Goal: Information Seeking & Learning: Learn about a topic

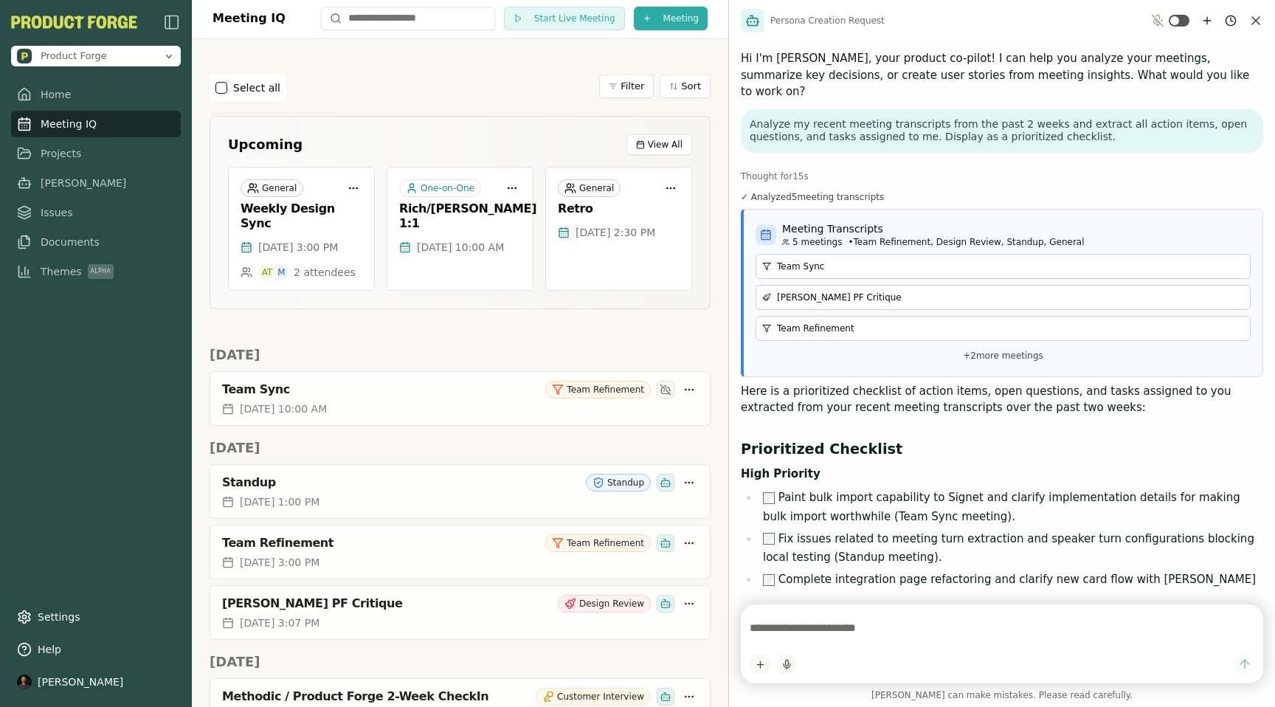
click at [1252, 21] on icon "Close chat" at bounding box center [1256, 20] width 15 height 15
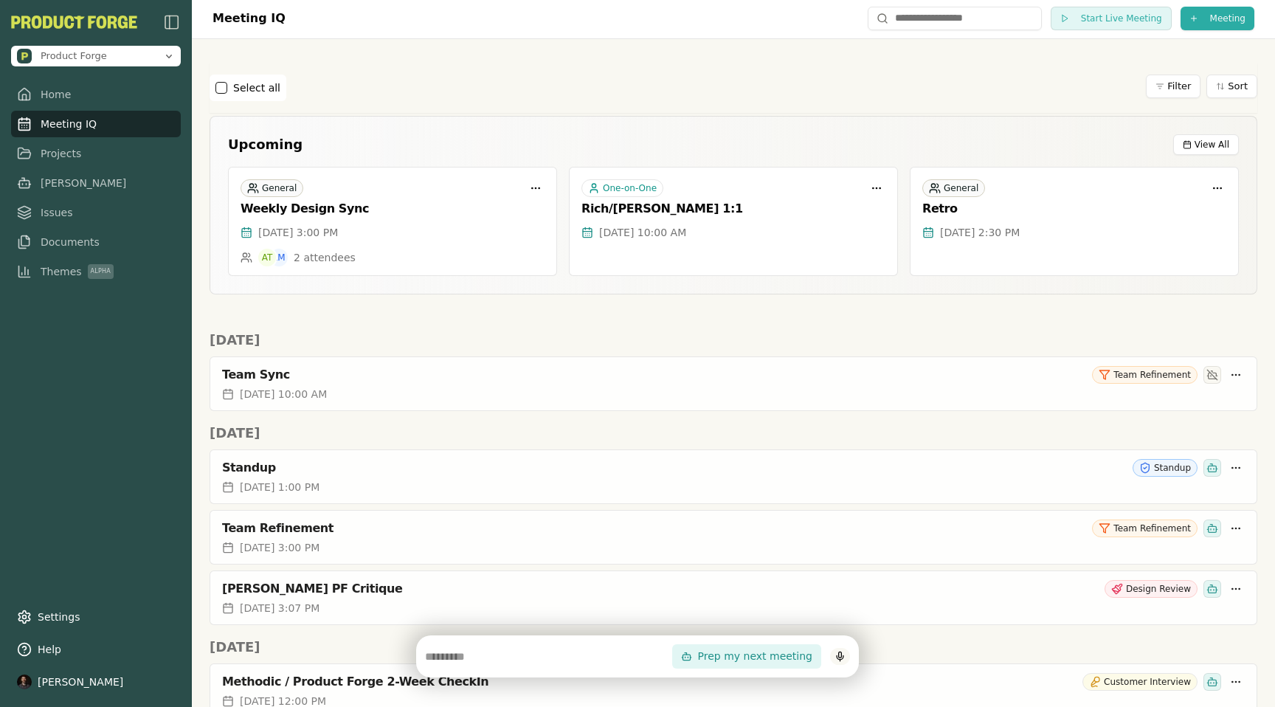
click at [578, 83] on div "Select all Filter Sort" at bounding box center [734, 88] width 1048 height 27
click at [502, 68] on div "Select all Filter Sort" at bounding box center [734, 88] width 1048 height 50
click at [68, 126] on span "Meeting IQ" at bounding box center [69, 124] width 56 height 15
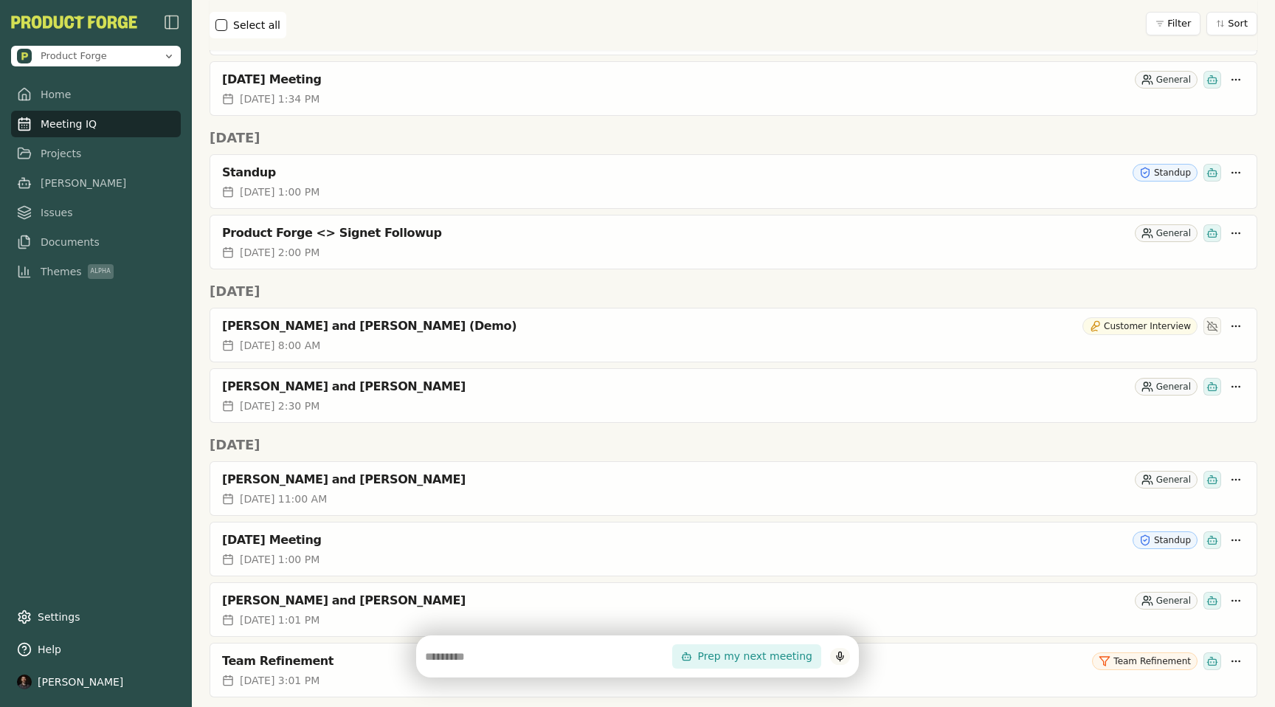
scroll to position [1734, 0]
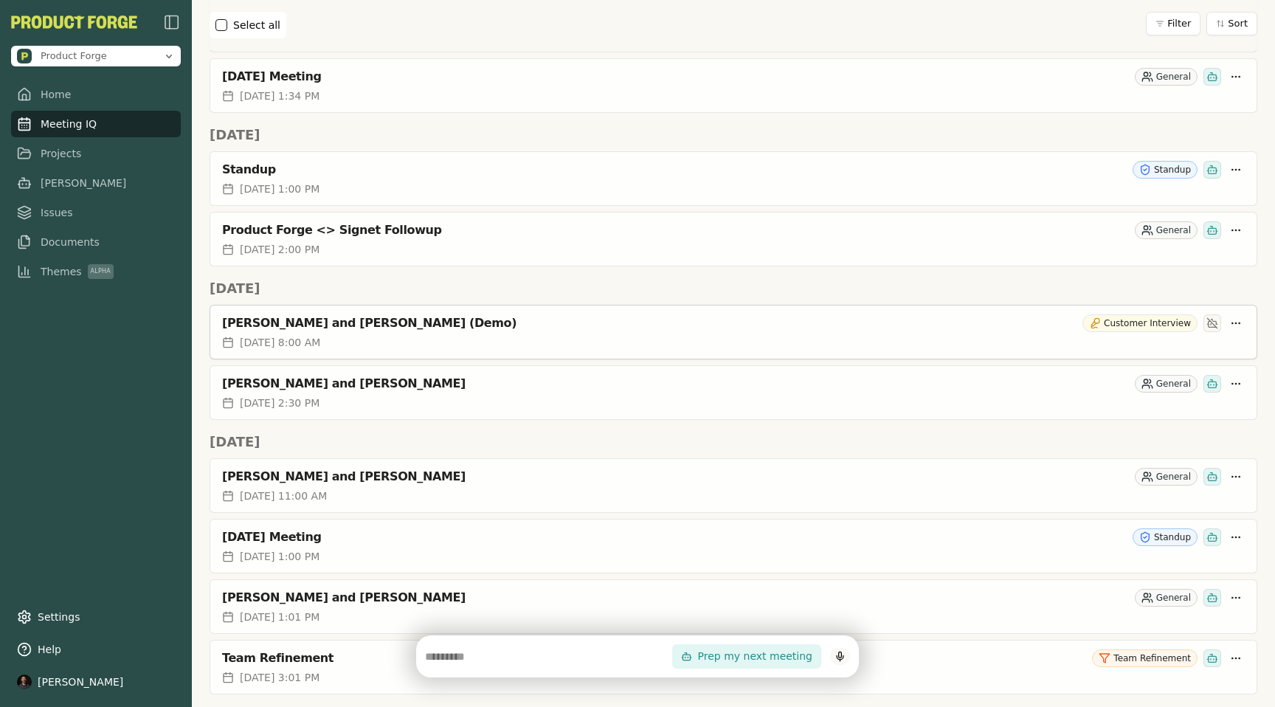
click at [613, 329] on div "[PERSON_NAME] and [PERSON_NAME] (Demo)" at bounding box center [649, 323] width 855 height 15
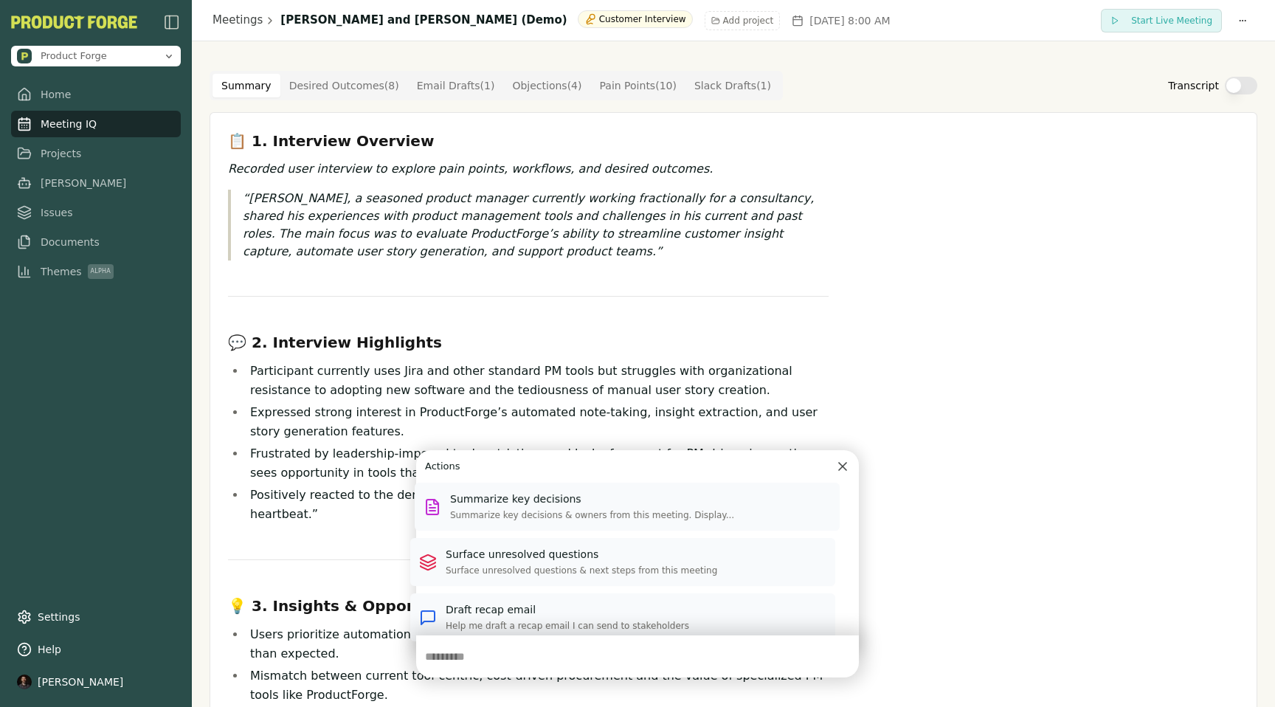
click at [576, 651] on input "text" at bounding box center [548, 657] width 247 height 18
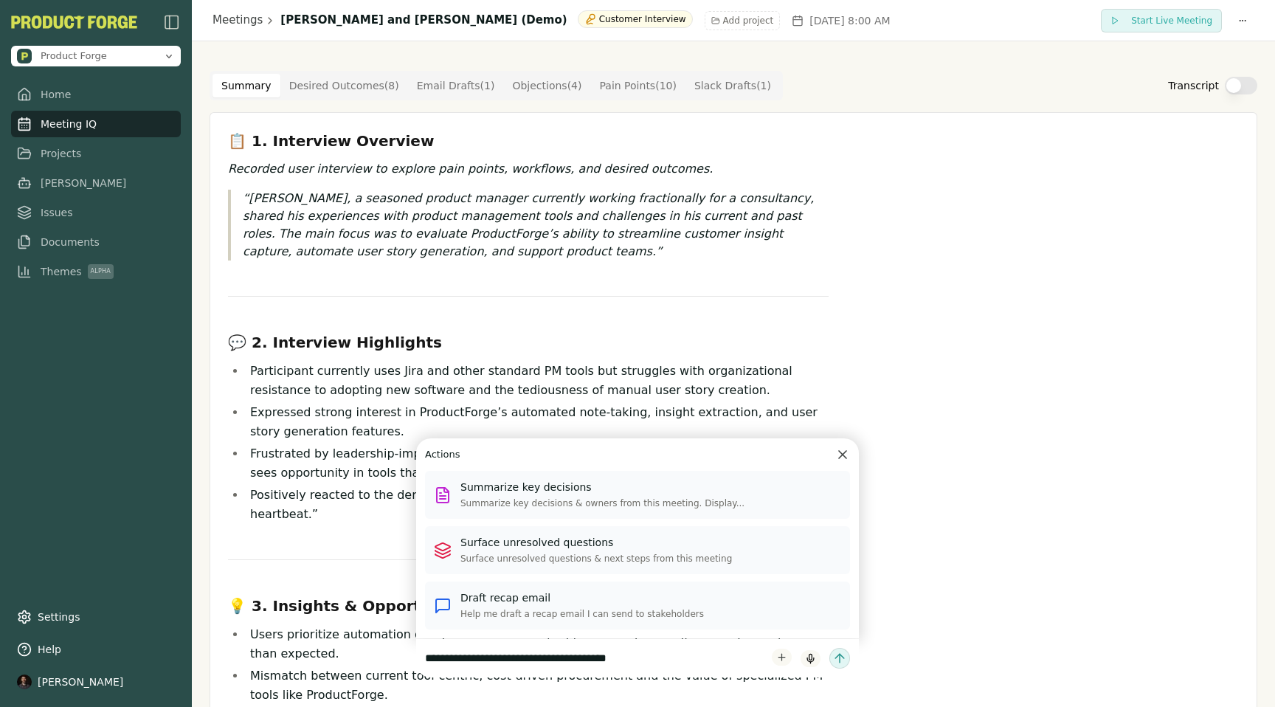
type input "**********"
click button "submit" at bounding box center [840, 658] width 21 height 21
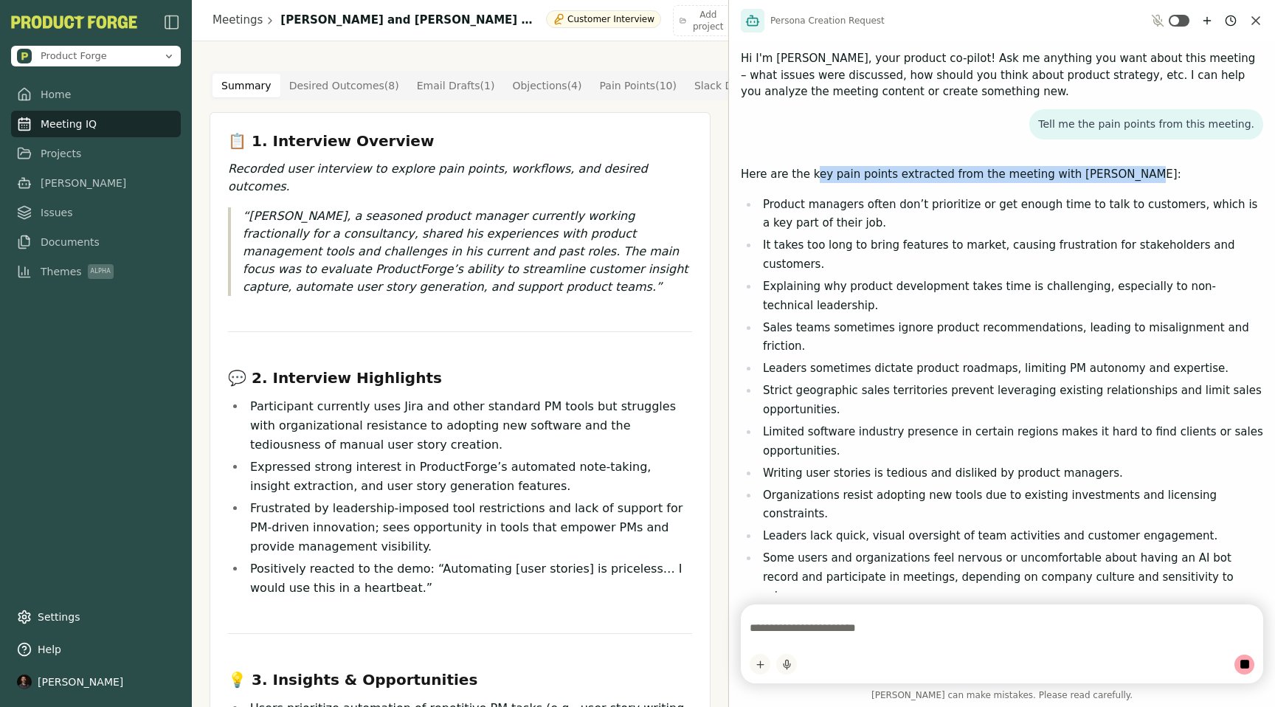
drag, startPoint x: 813, startPoint y: 182, endPoint x: 1113, endPoint y: 178, distance: 300.4
click at [1113, 178] on p "Here are the key pain points extracted from the meeting with [PERSON_NAME]:" at bounding box center [1002, 174] width 523 height 17
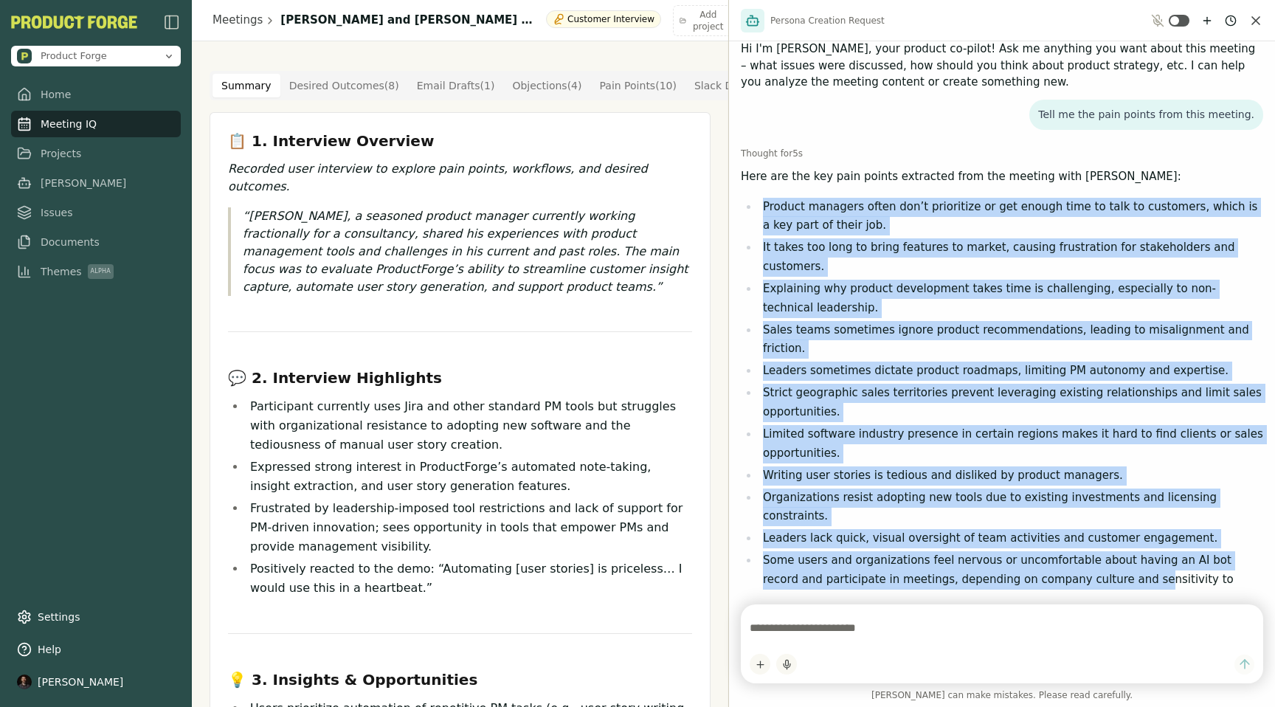
drag, startPoint x: 771, startPoint y: 194, endPoint x: 1077, endPoint y: 515, distance: 443.8
click at [1077, 515] on div "Here are the key pain points extracted from the meeting with [PERSON_NAME]: Pro…" at bounding box center [1002, 402] width 523 height 469
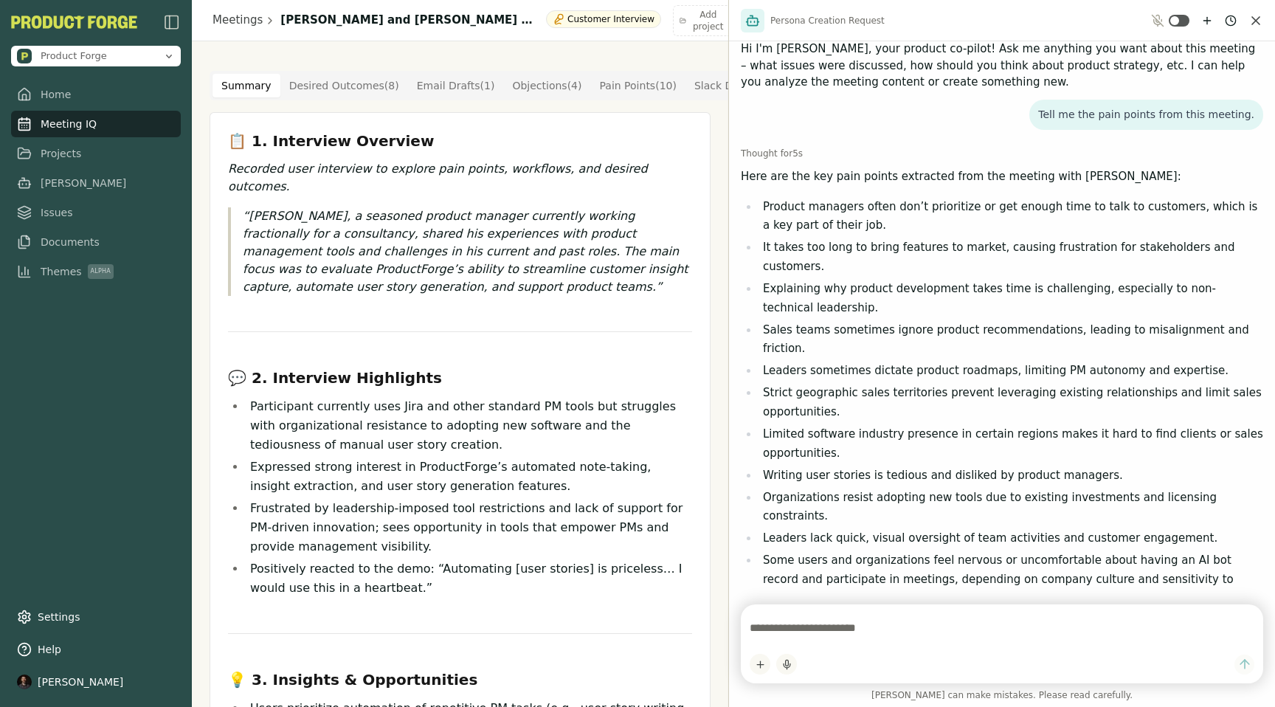
click at [851, 638] on textarea at bounding box center [1002, 628] width 505 height 30
type textarea "**********"
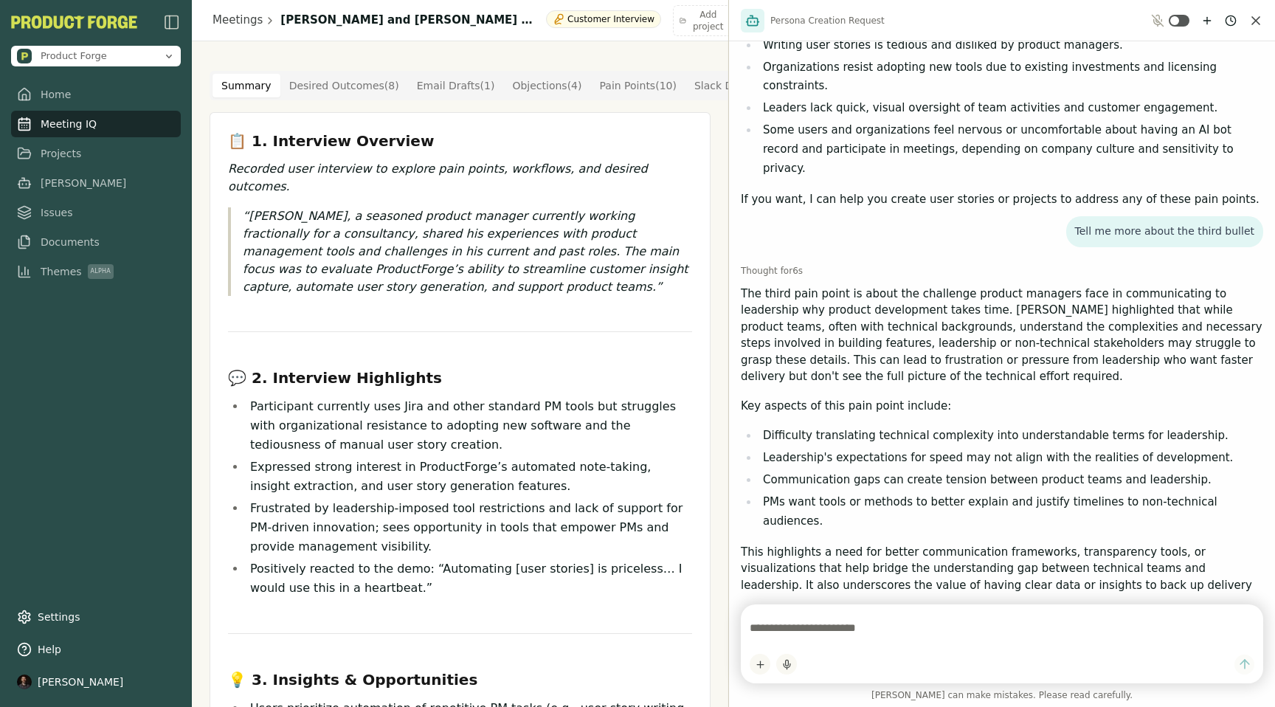
scroll to position [406, 0]
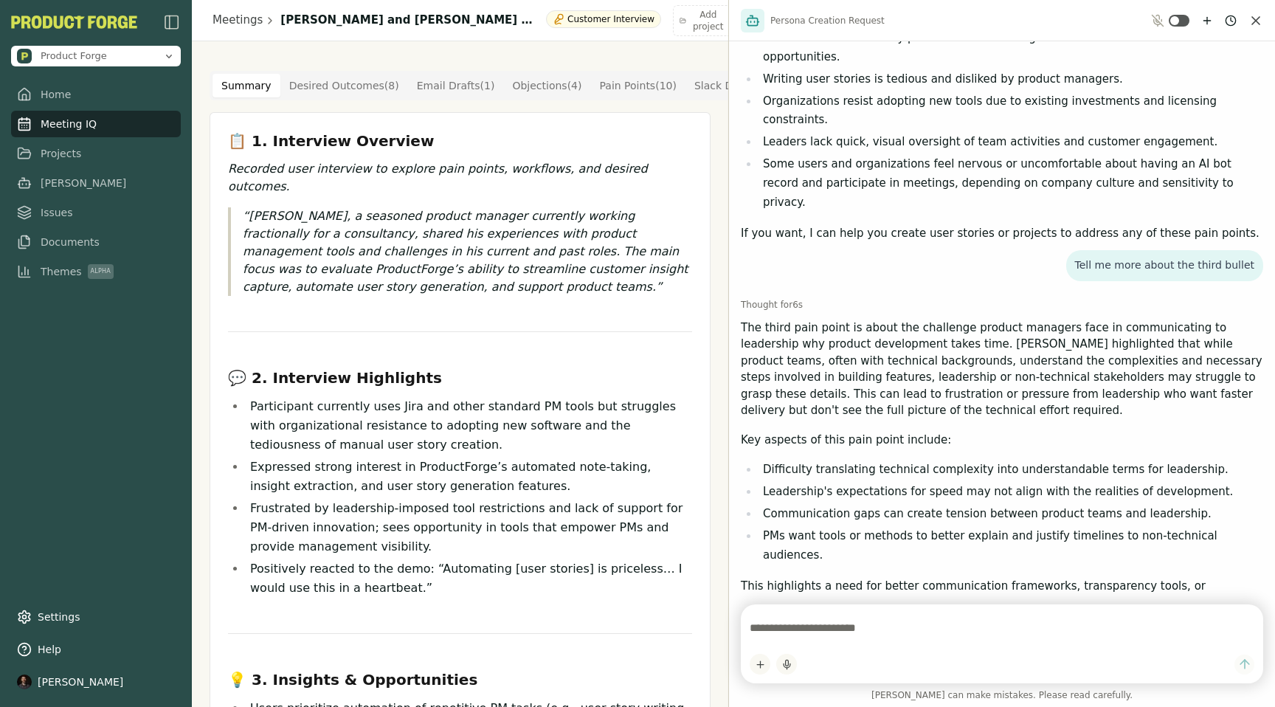
click at [36, 134] on link "Meeting IQ" at bounding box center [96, 124] width 170 height 27
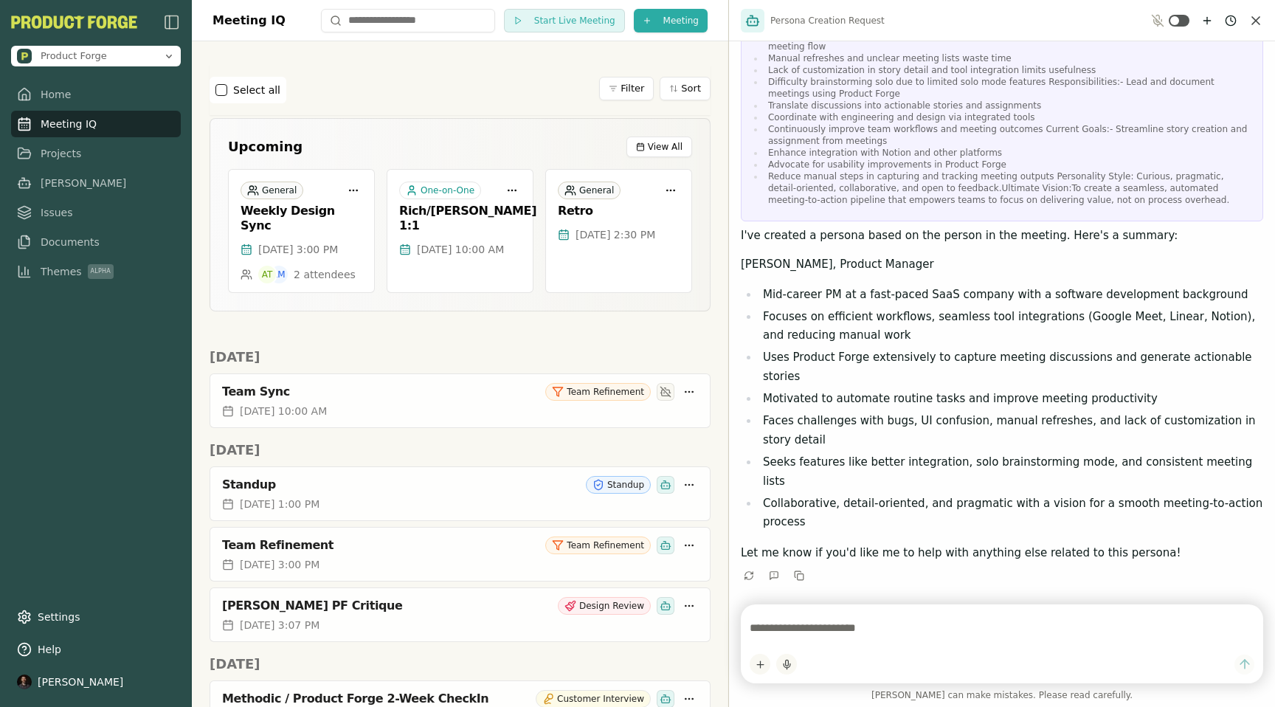
scroll to position [185, 0]
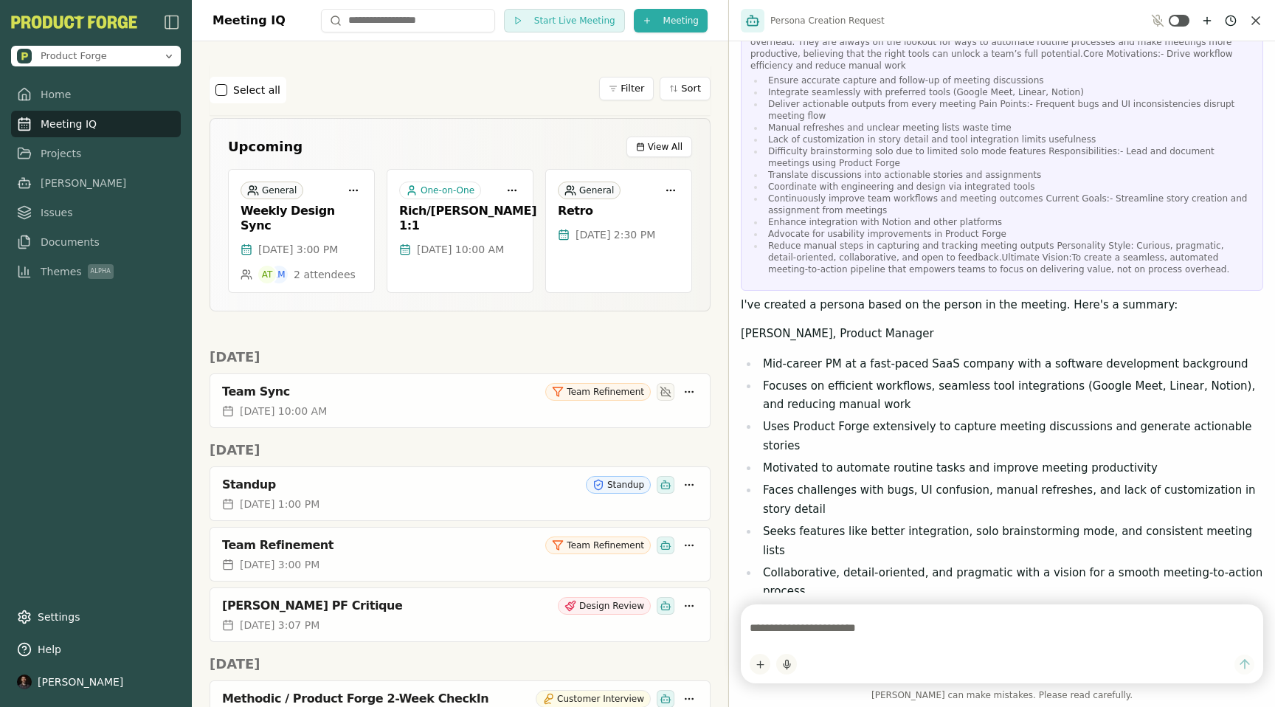
click at [804, 632] on textarea at bounding box center [1002, 628] width 505 height 30
click at [1210, 30] on div "Persona Creation Request" at bounding box center [1002, 20] width 546 height 41
click at [1206, 21] on icon "New chat" at bounding box center [1207, 21] width 7 height 0
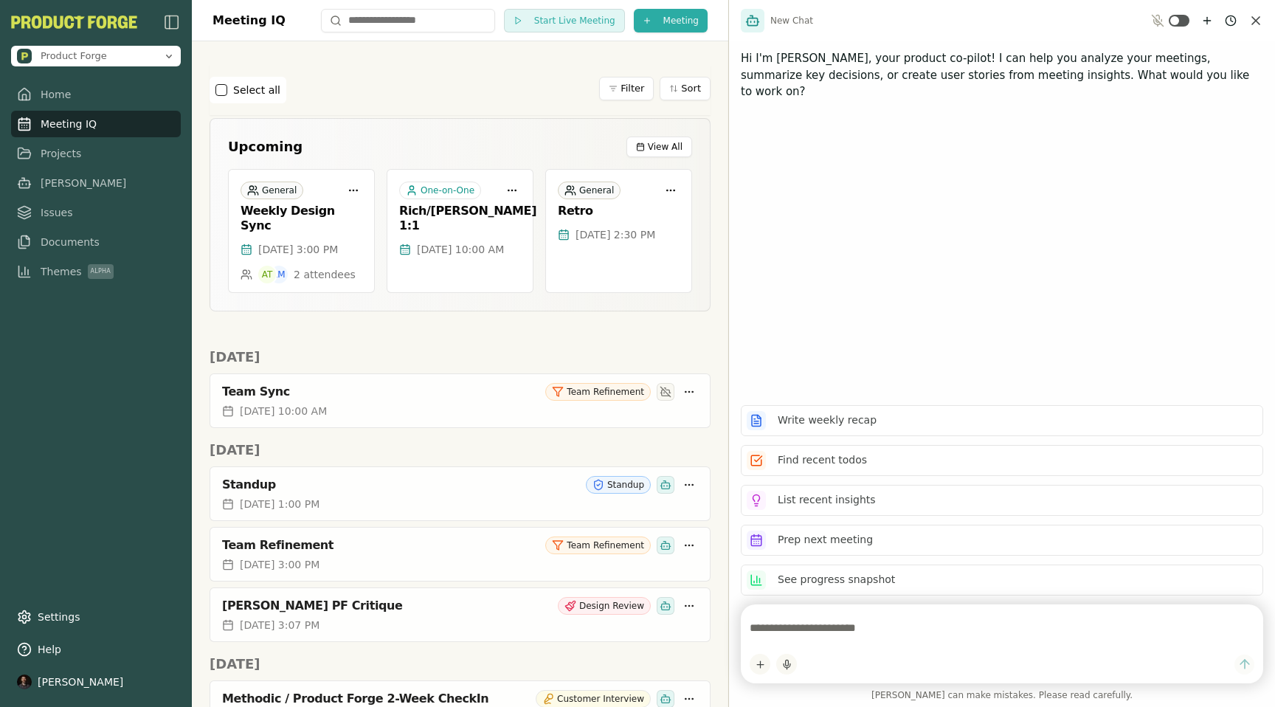
click at [774, 624] on textarea at bounding box center [1002, 628] width 505 height 30
type textarea "**********"
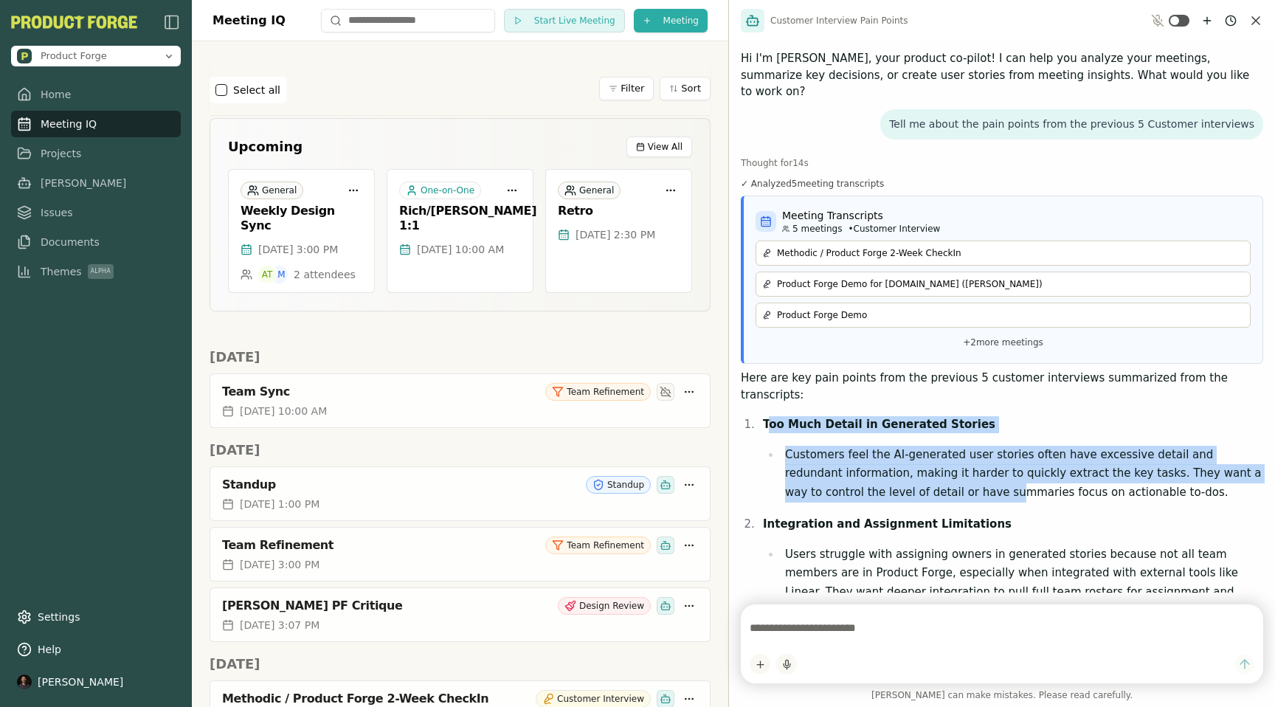
drag, startPoint x: 767, startPoint y: 389, endPoint x: 908, endPoint y: 458, distance: 156.8
click at [908, 458] on li "Too Much Detail in Generated Stories Customers feel the AI-generated user stori…" at bounding box center [1011, 459] width 505 height 87
click at [784, 416] on p "Too Much Detail in Generated Stories" at bounding box center [1013, 424] width 500 height 17
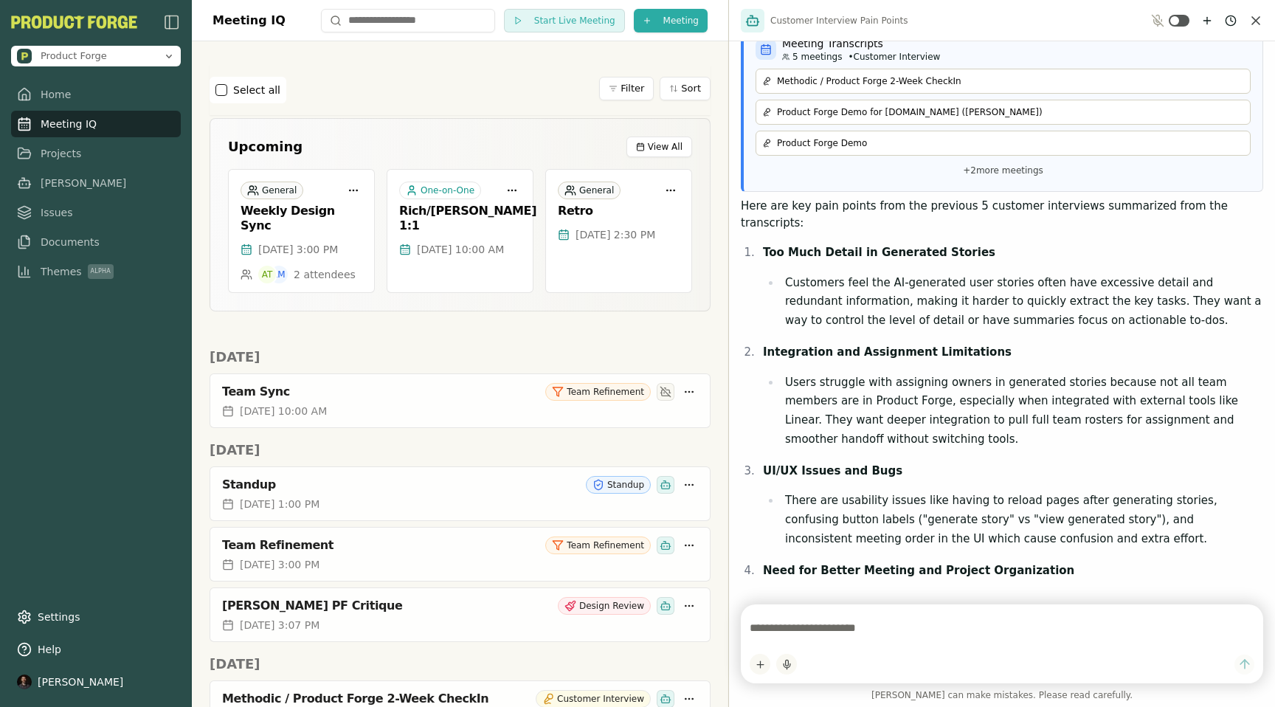
scroll to position [211, 0]
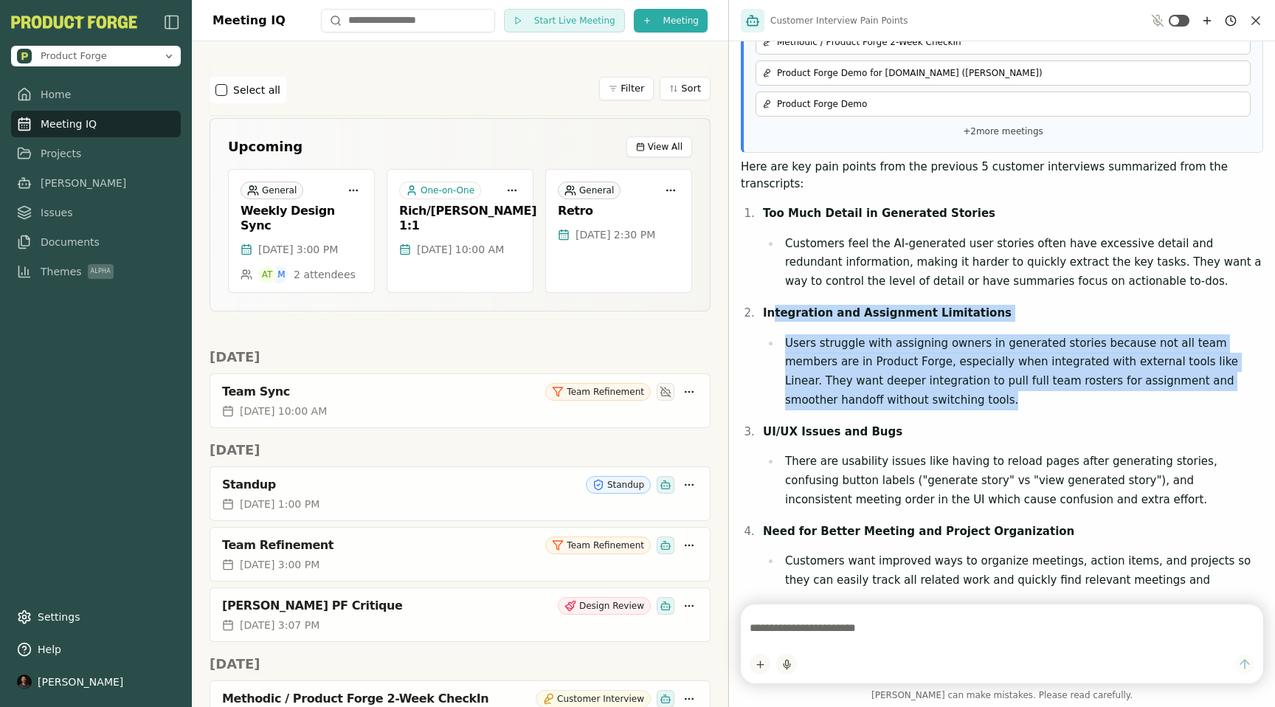
drag, startPoint x: 774, startPoint y: 279, endPoint x: 899, endPoint y: 365, distance: 151.9
click at [899, 365] on li "Integration and Assignment Limitations Users struggle with assigning owners in …" at bounding box center [1011, 357] width 505 height 106
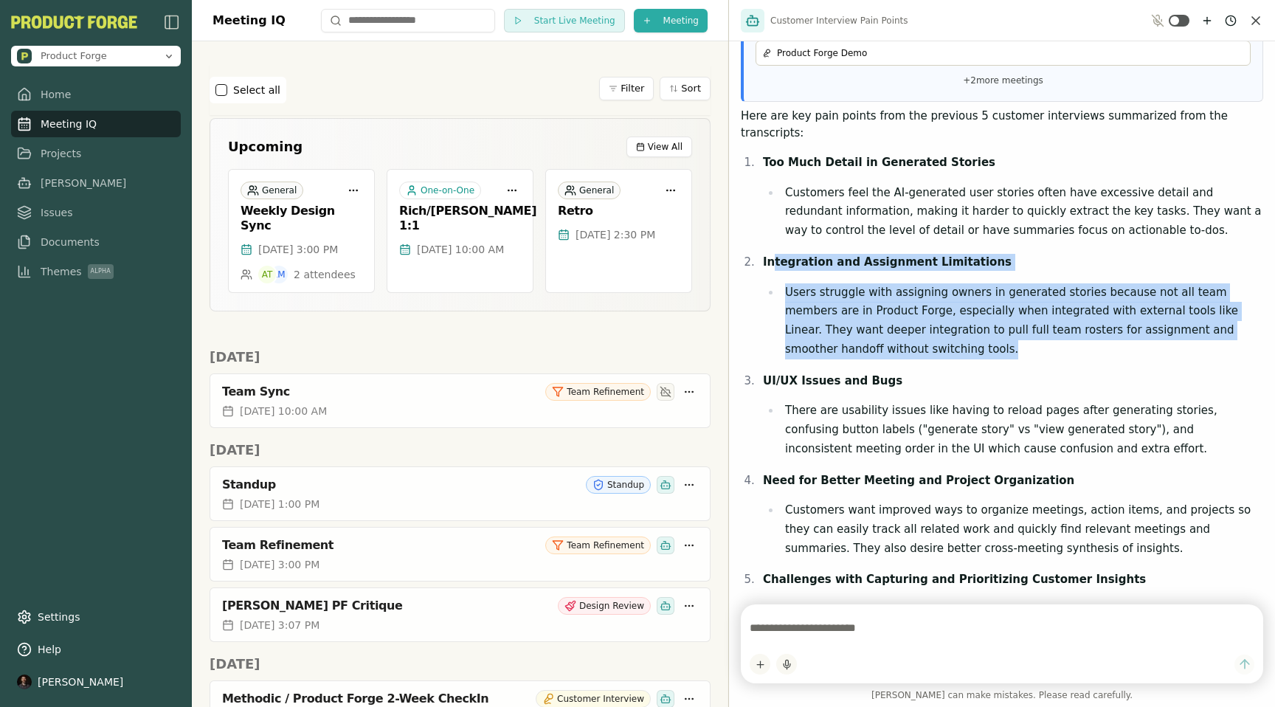
scroll to position [405, 0]
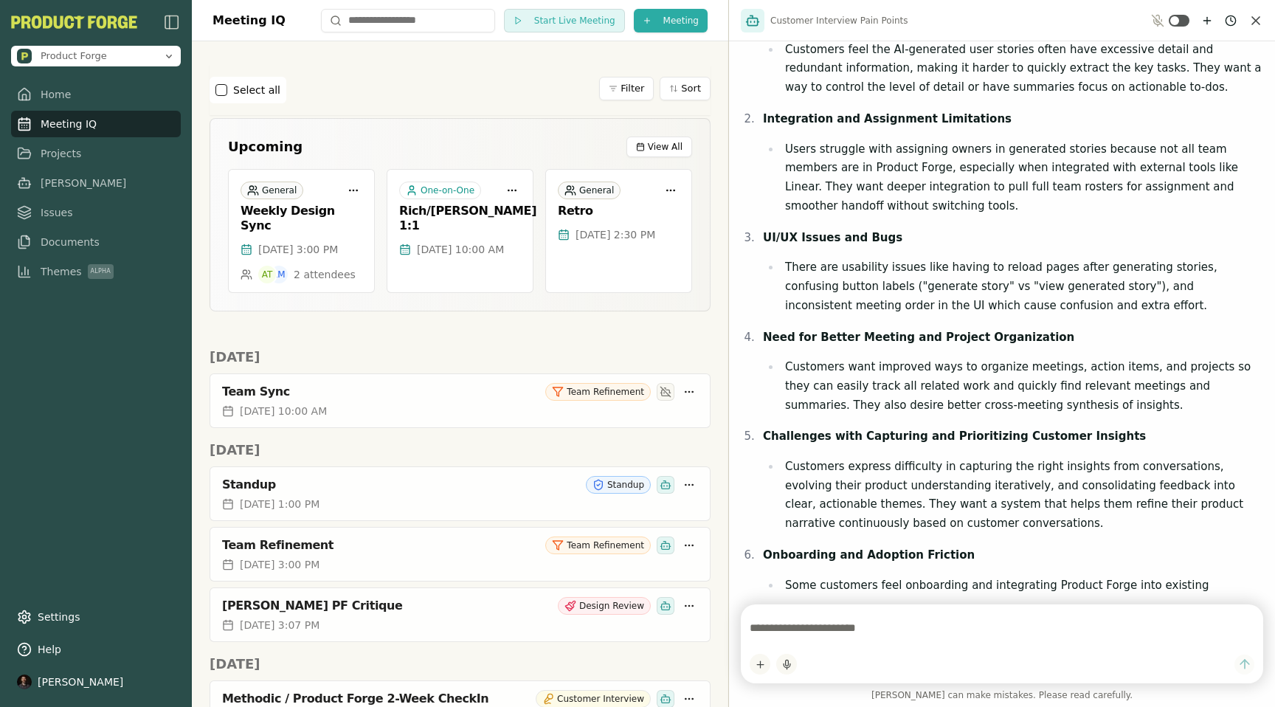
click at [822, 231] on strong "UI/UX Issues and Bugs" at bounding box center [833, 237] width 140 height 13
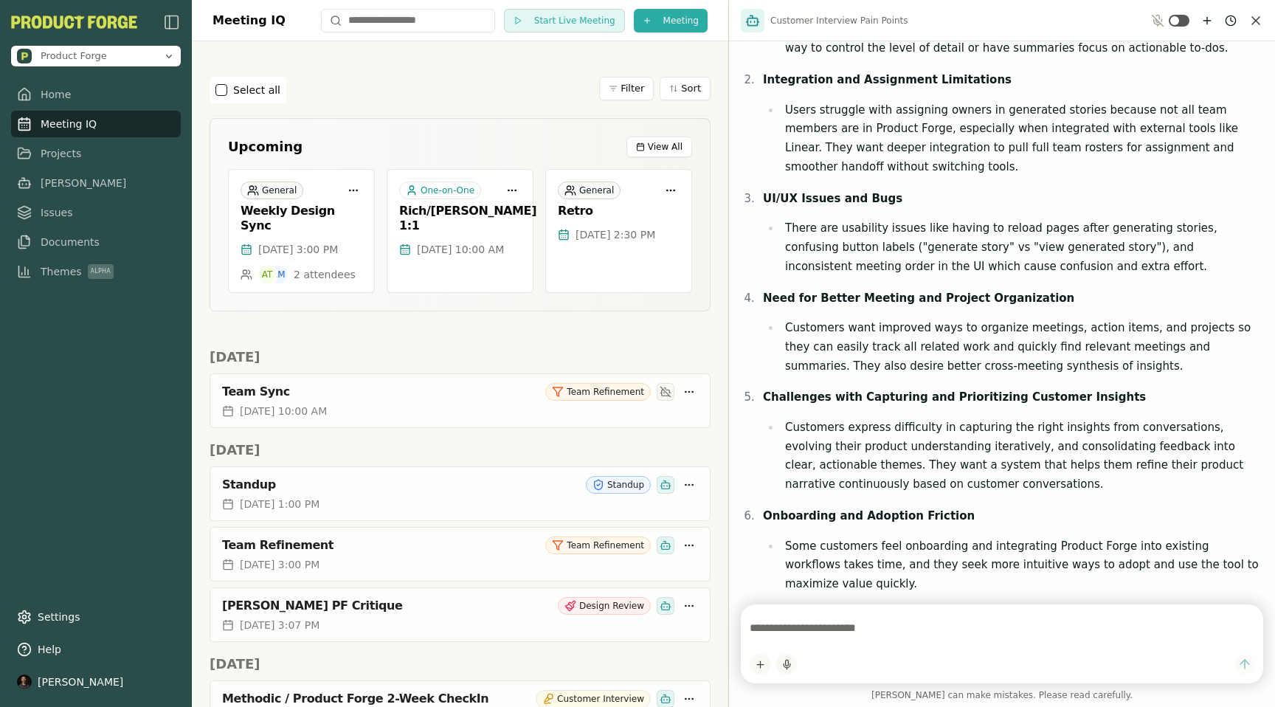
scroll to position [832, 0]
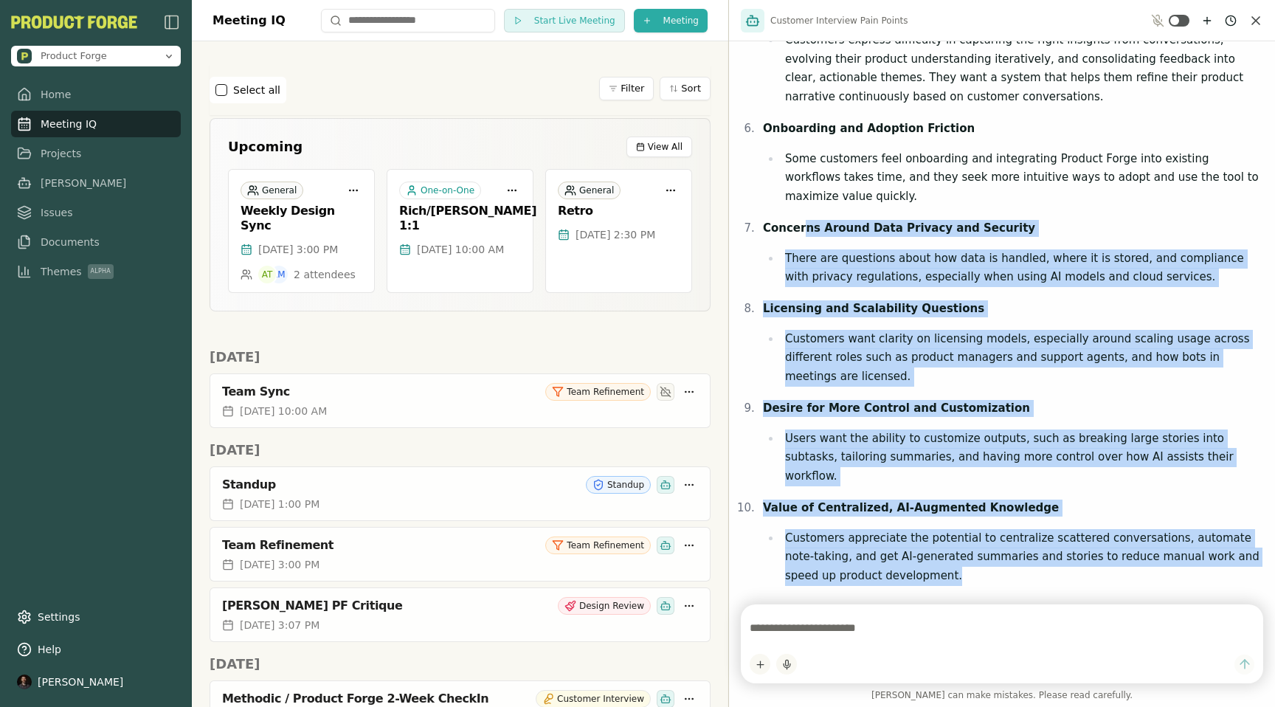
drag, startPoint x: 917, startPoint y: 488, endPoint x: 804, endPoint y: 175, distance: 332.7
click at [804, 176] on ol "Too Much Detail in Generated Stories Customers feel the AI-generated user stori…" at bounding box center [1002, 85] width 523 height 1002
click at [42, 266] on span "Themes Alpha" at bounding box center [77, 271] width 73 height 15
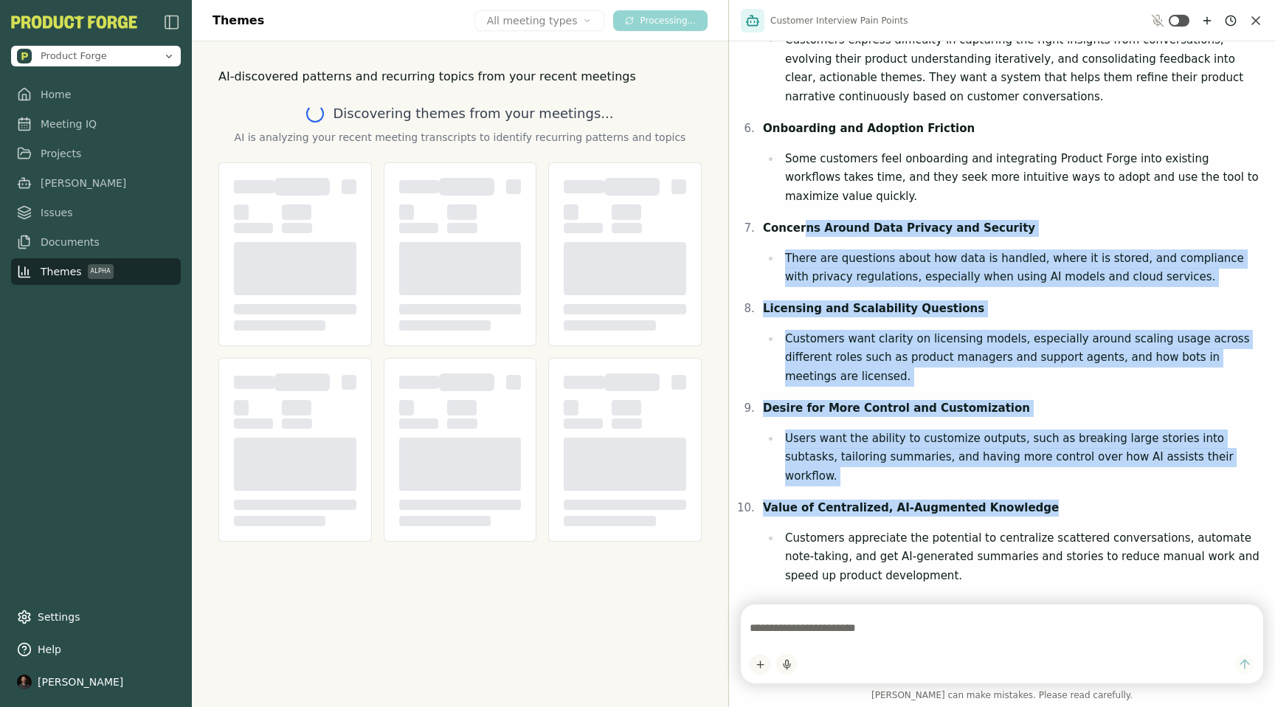
click at [1256, 18] on icon "Close chat" at bounding box center [1256, 20] width 15 height 15
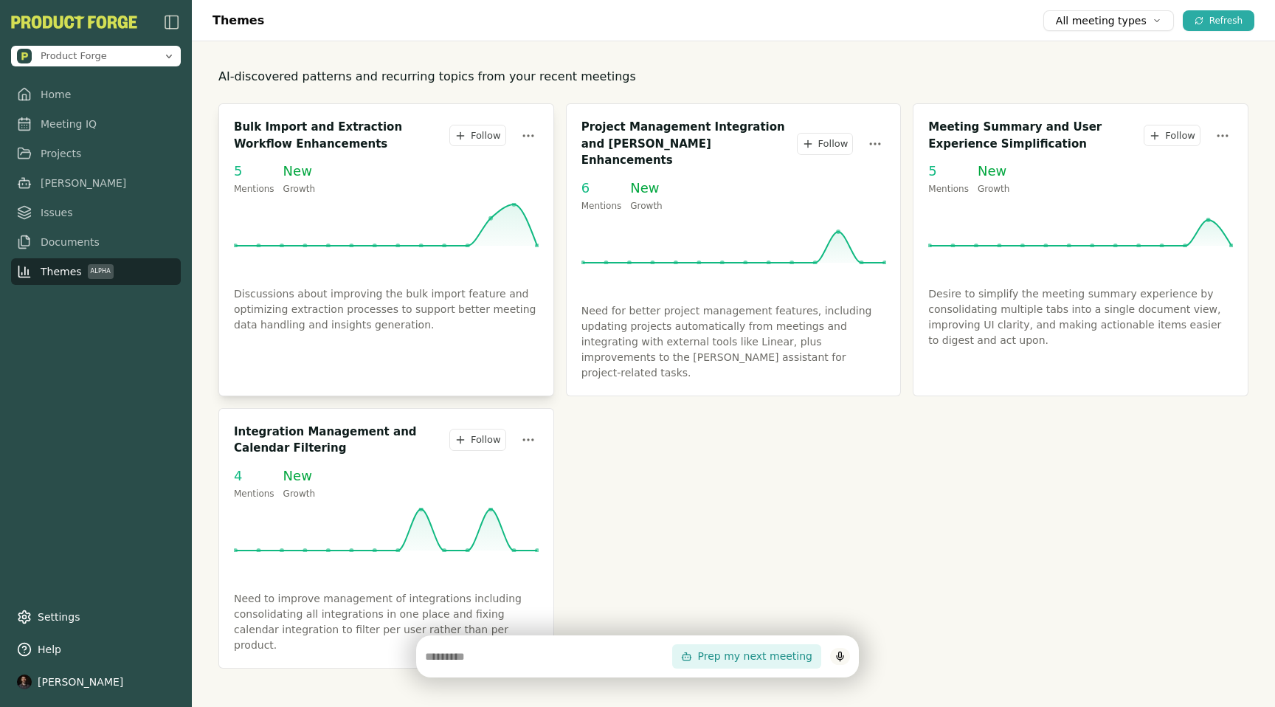
click at [327, 131] on h3 "Bulk Import and Extraction Workflow Enhancements" at bounding box center [342, 135] width 216 height 33
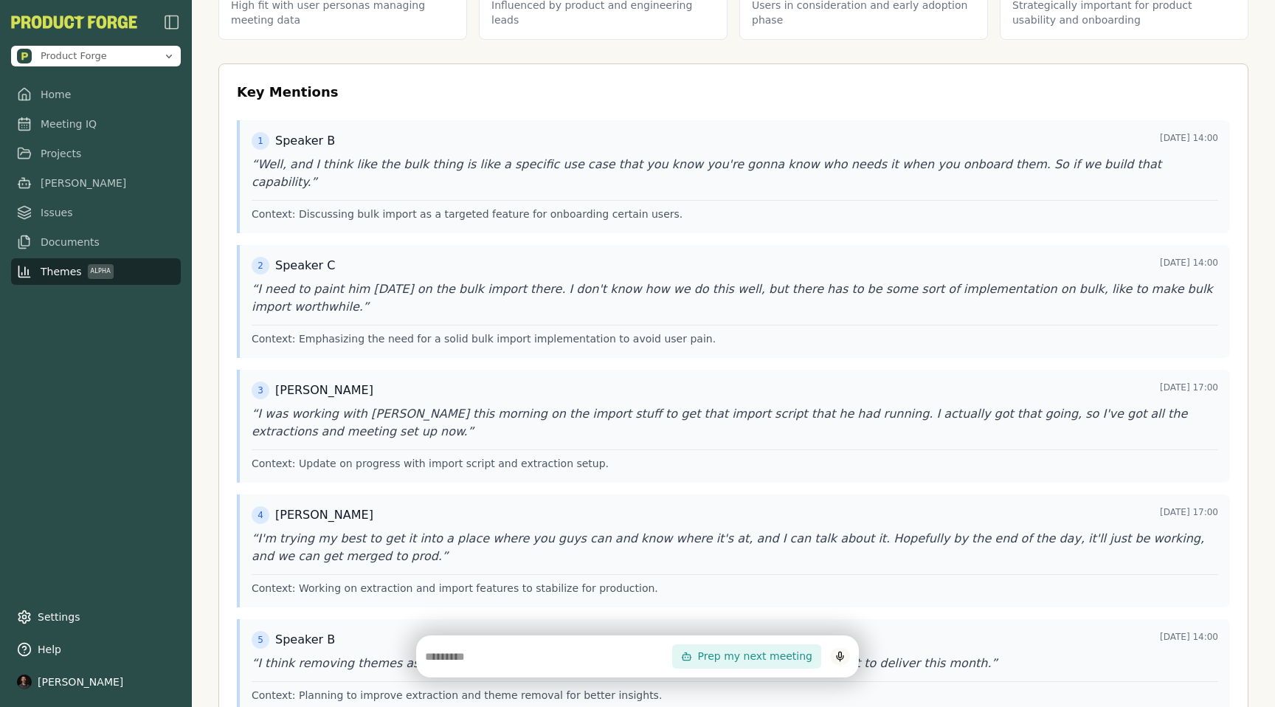
scroll to position [411, 0]
click at [449, 161] on blockquote "“ Well, and I think like the bulk thing is like a specific use case that you kn…" at bounding box center [735, 175] width 967 height 35
click at [312, 142] on span "Speaker B" at bounding box center [305, 143] width 60 height 18
click at [312, 209] on p "Context: Discussing bulk import as a targeted feature for onboarding certain us…" at bounding box center [735, 216] width 967 height 15
click at [268, 151] on div "1 Speaker B" at bounding box center [293, 143] width 83 height 18
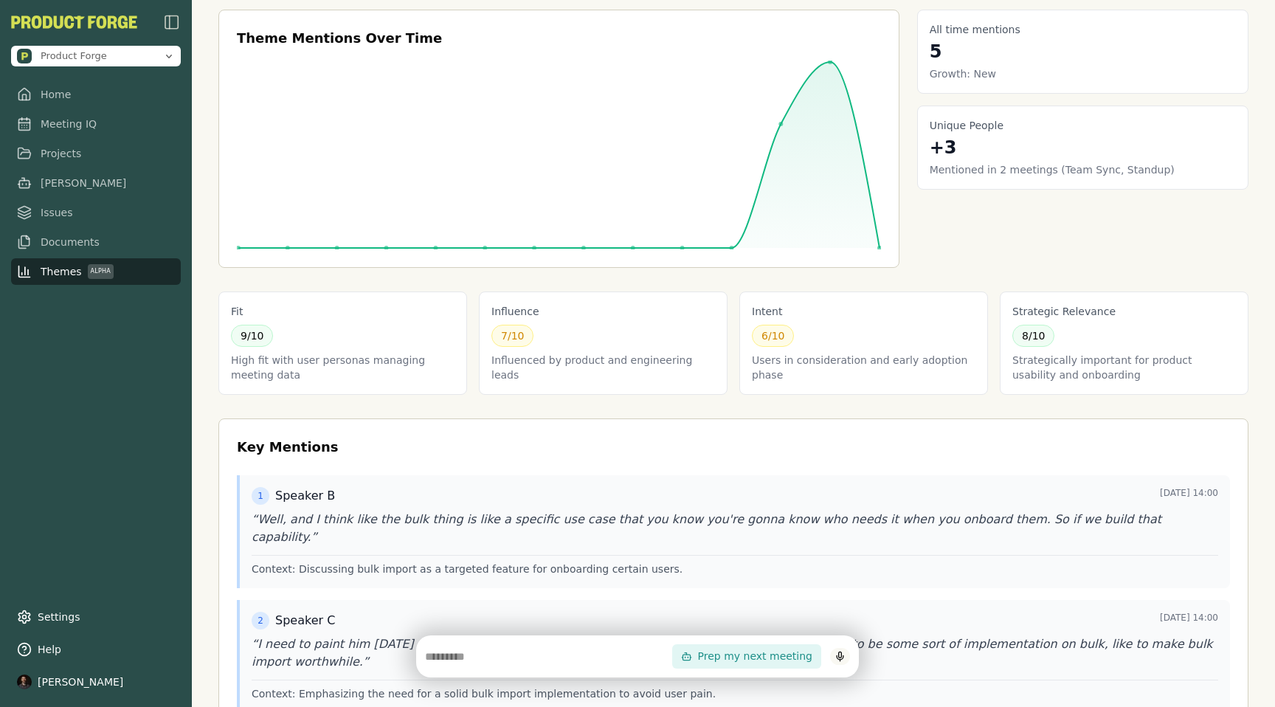
scroll to position [0, 0]
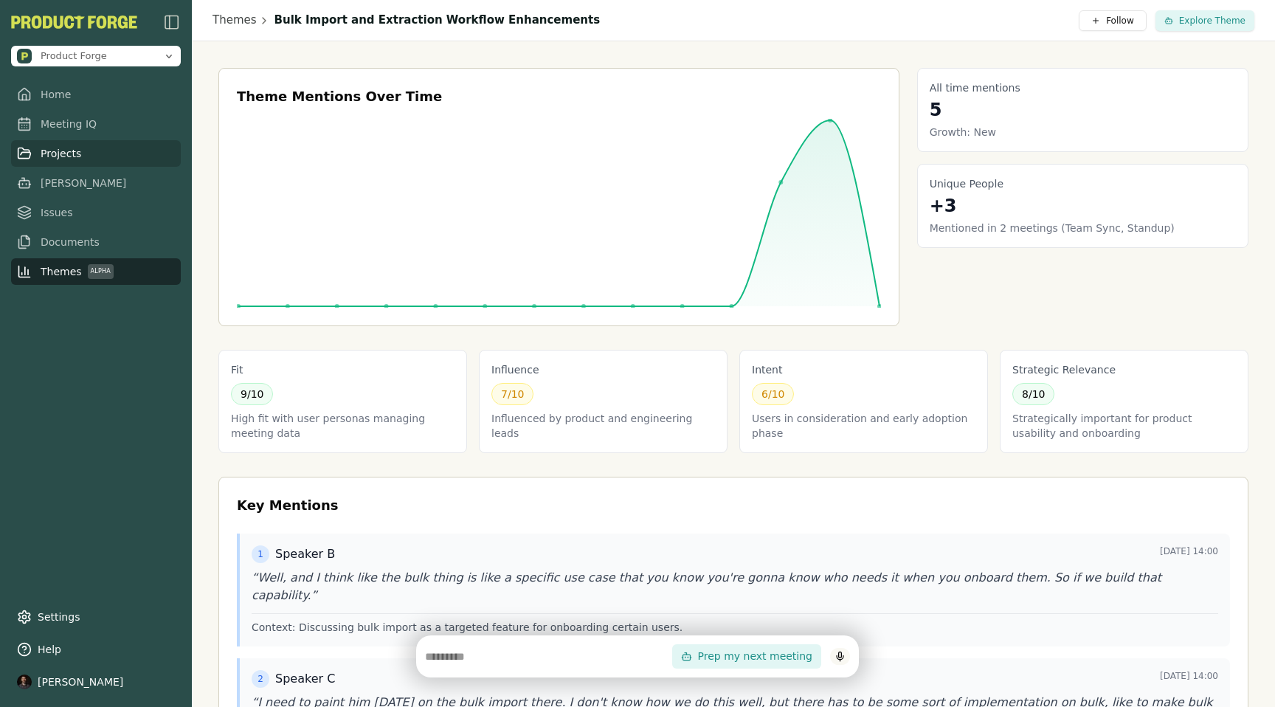
click at [51, 146] on span "Projects" at bounding box center [61, 153] width 41 height 15
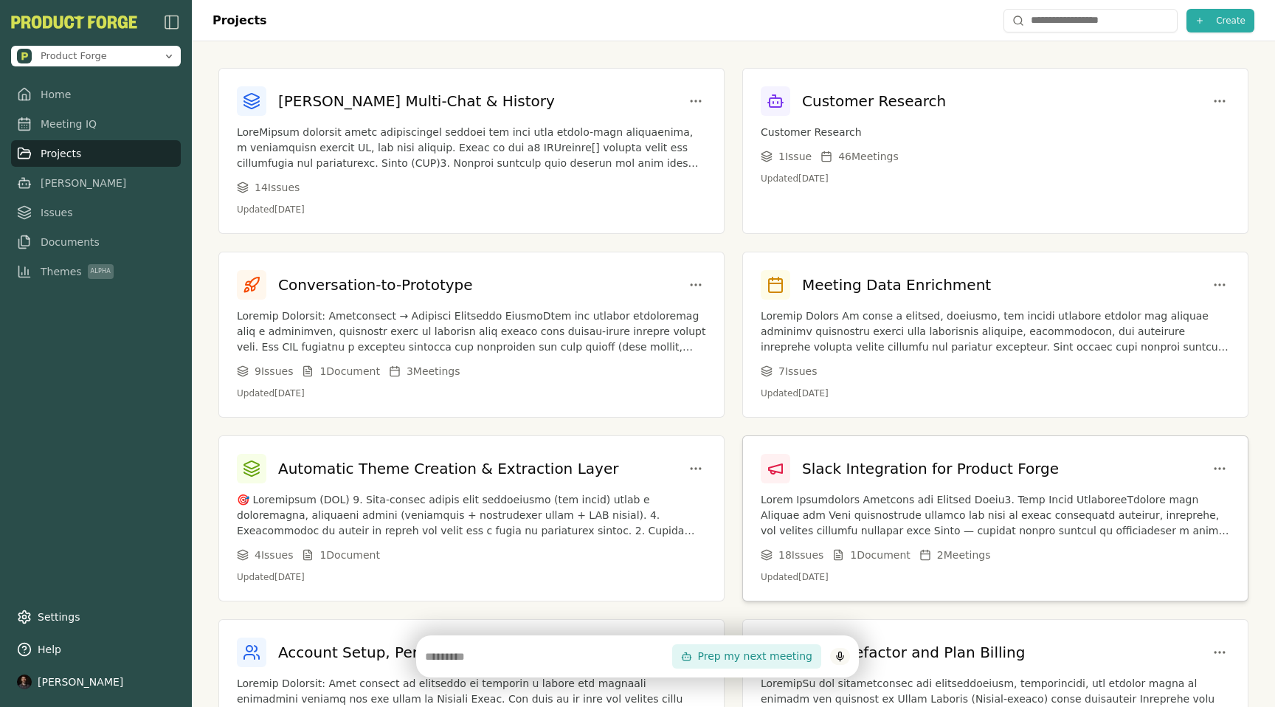
click at [954, 463] on h3 "Slack Integration for Product Forge" at bounding box center [930, 468] width 257 height 21
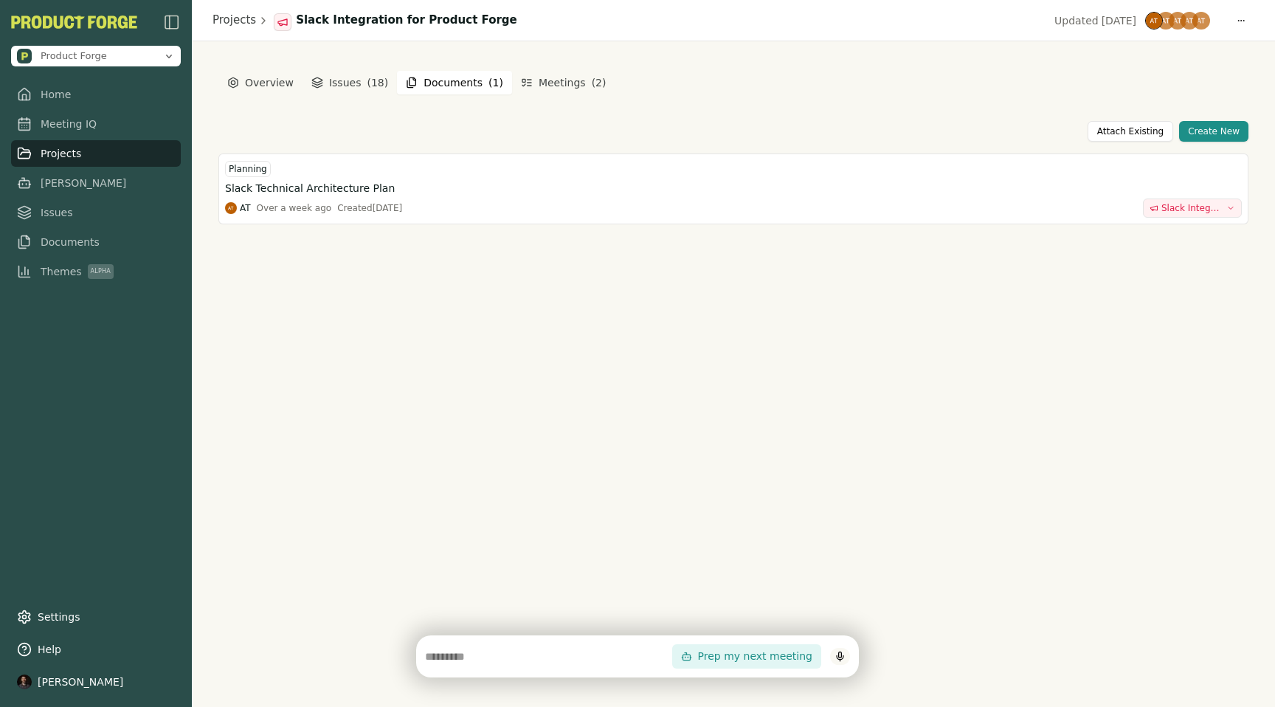
click at [448, 85] on button "Documents ( 1 )" at bounding box center [454, 83] width 115 height 24
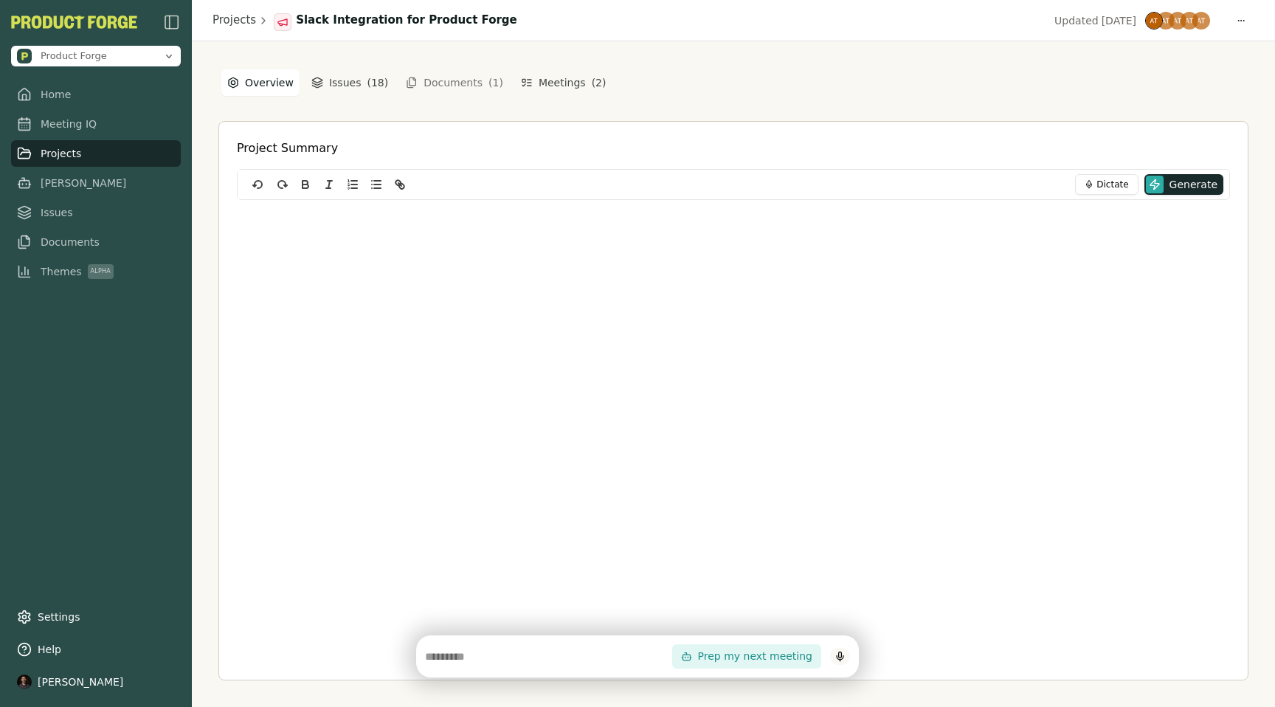
click at [258, 78] on button "Overview" at bounding box center [260, 82] width 78 height 27
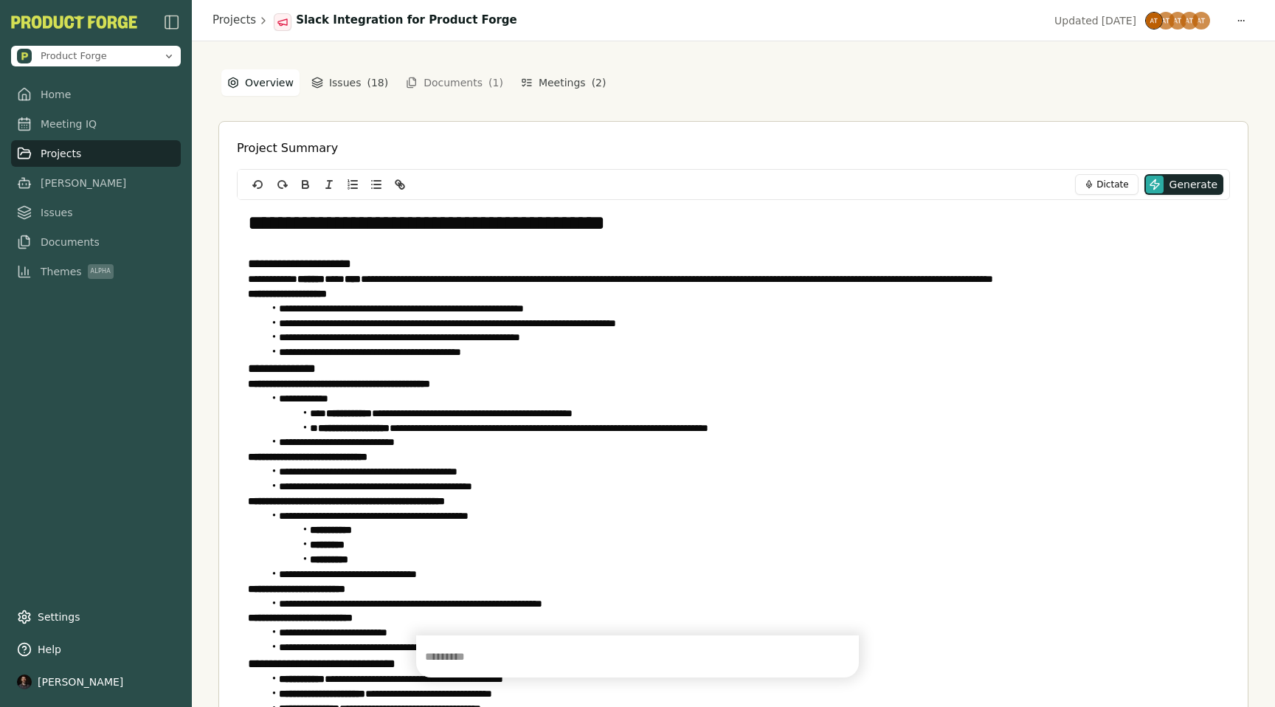
click at [504, 656] on input "text" at bounding box center [548, 657] width 247 height 18
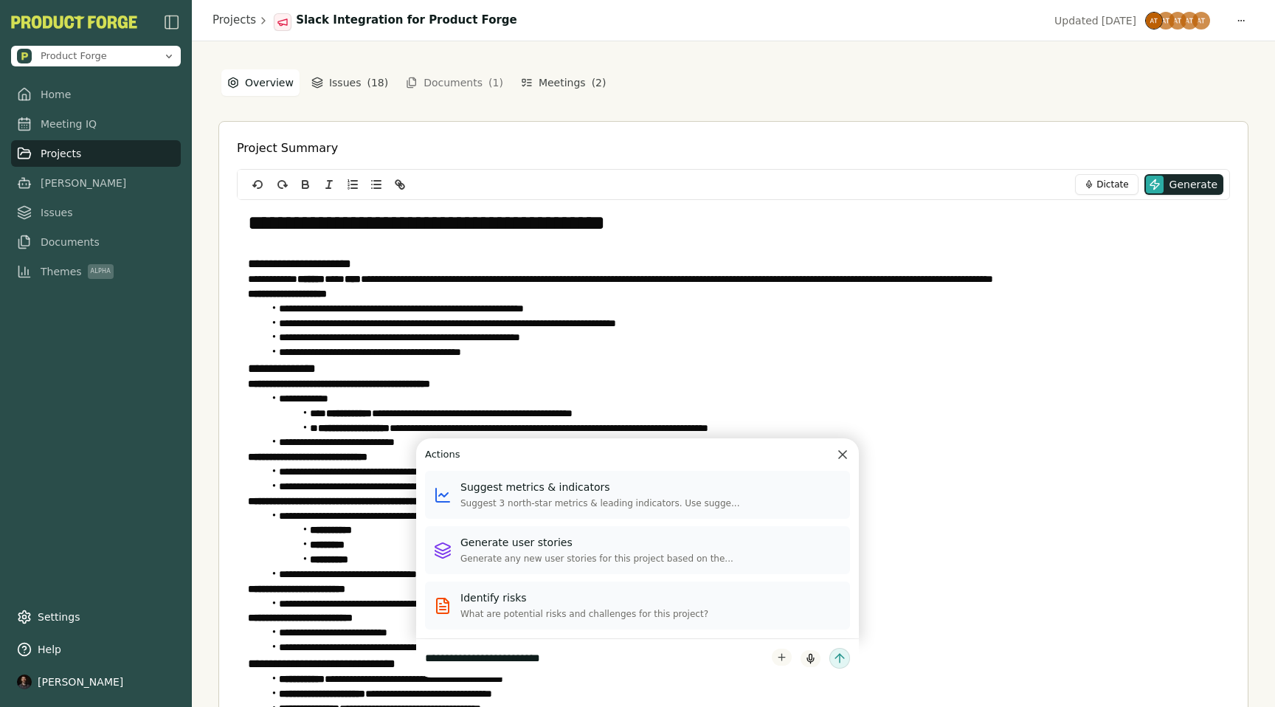
type input "**********"
click button "submit" at bounding box center [840, 658] width 21 height 21
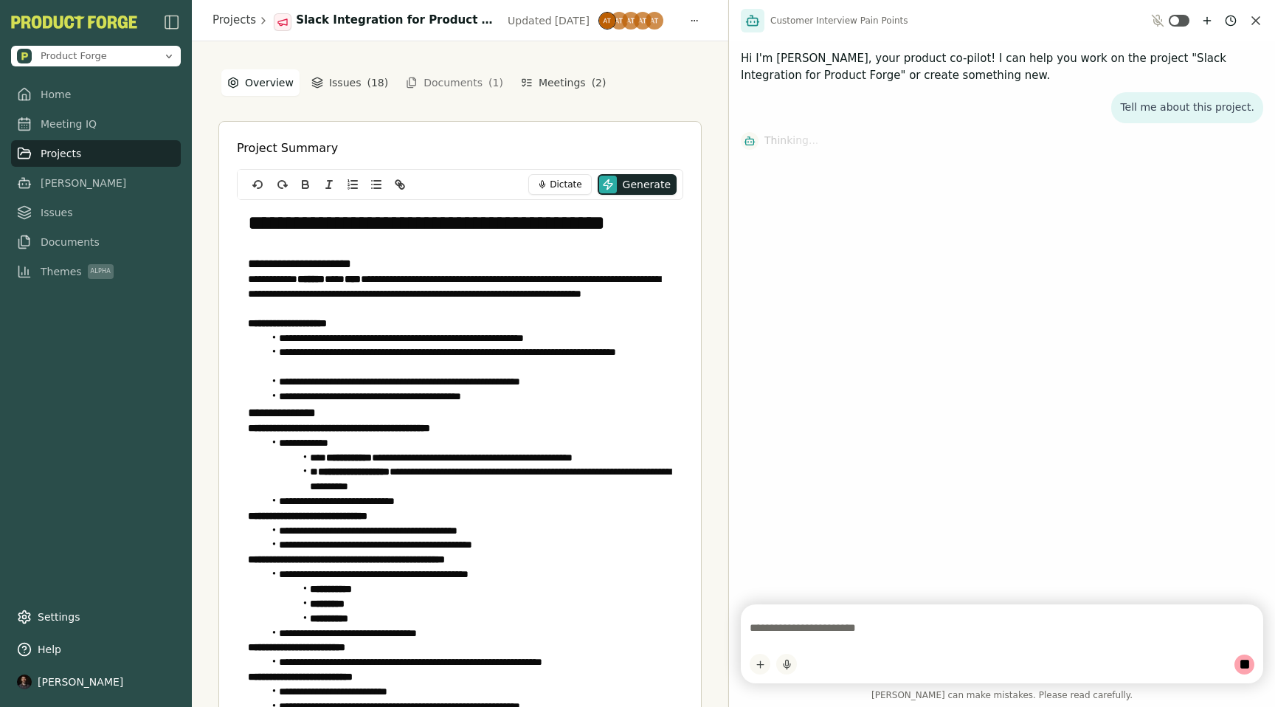
click at [760, 622] on textarea at bounding box center [1002, 628] width 505 height 30
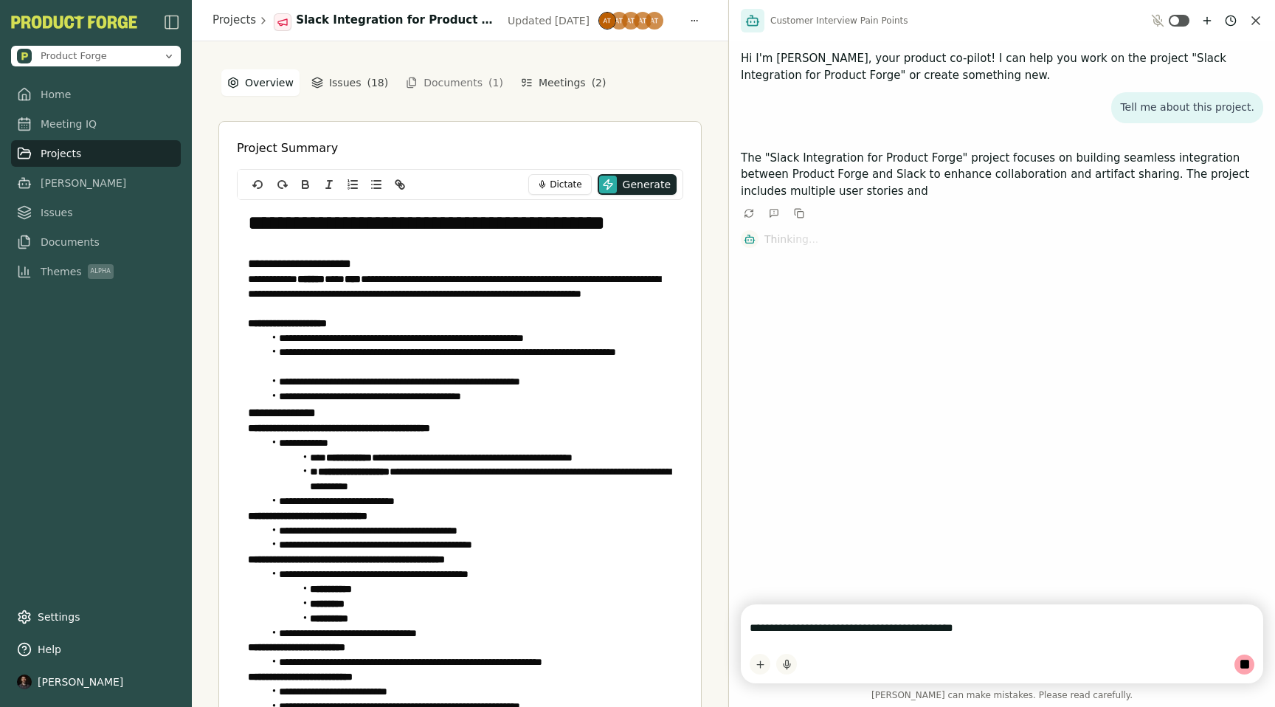
type textarea "**********"
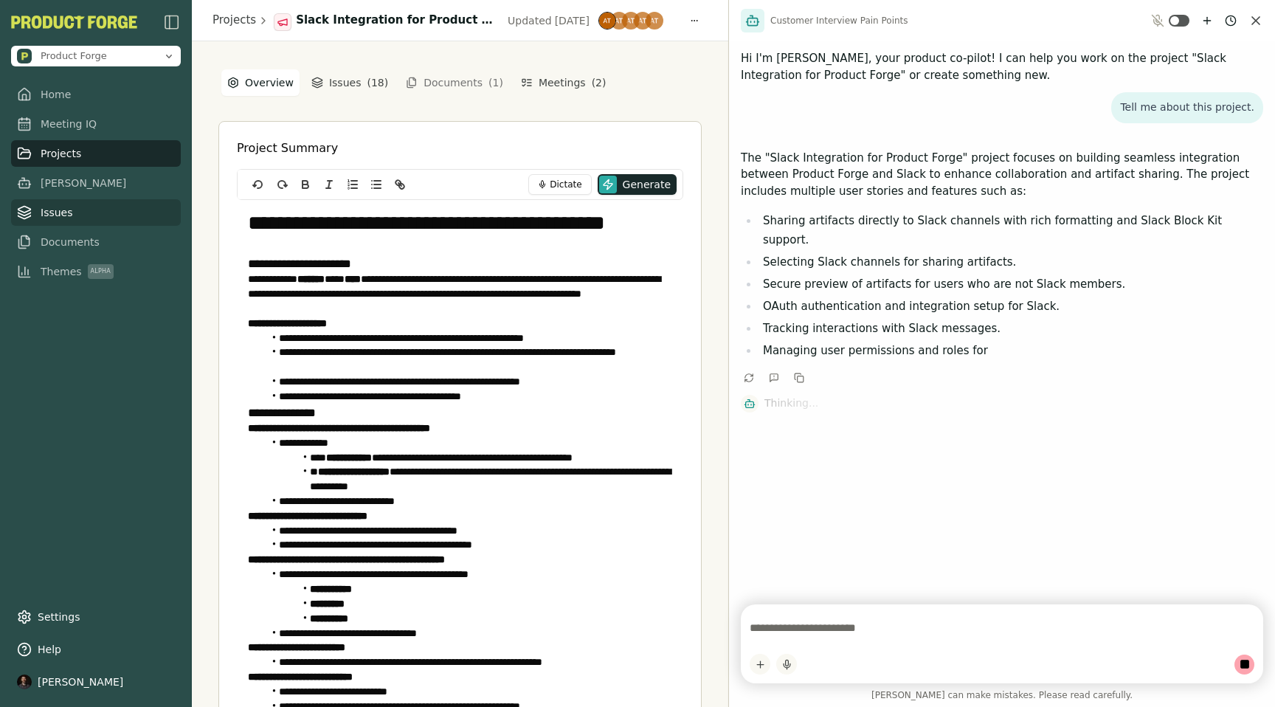
click at [52, 224] on link "Issues" at bounding box center [96, 212] width 170 height 27
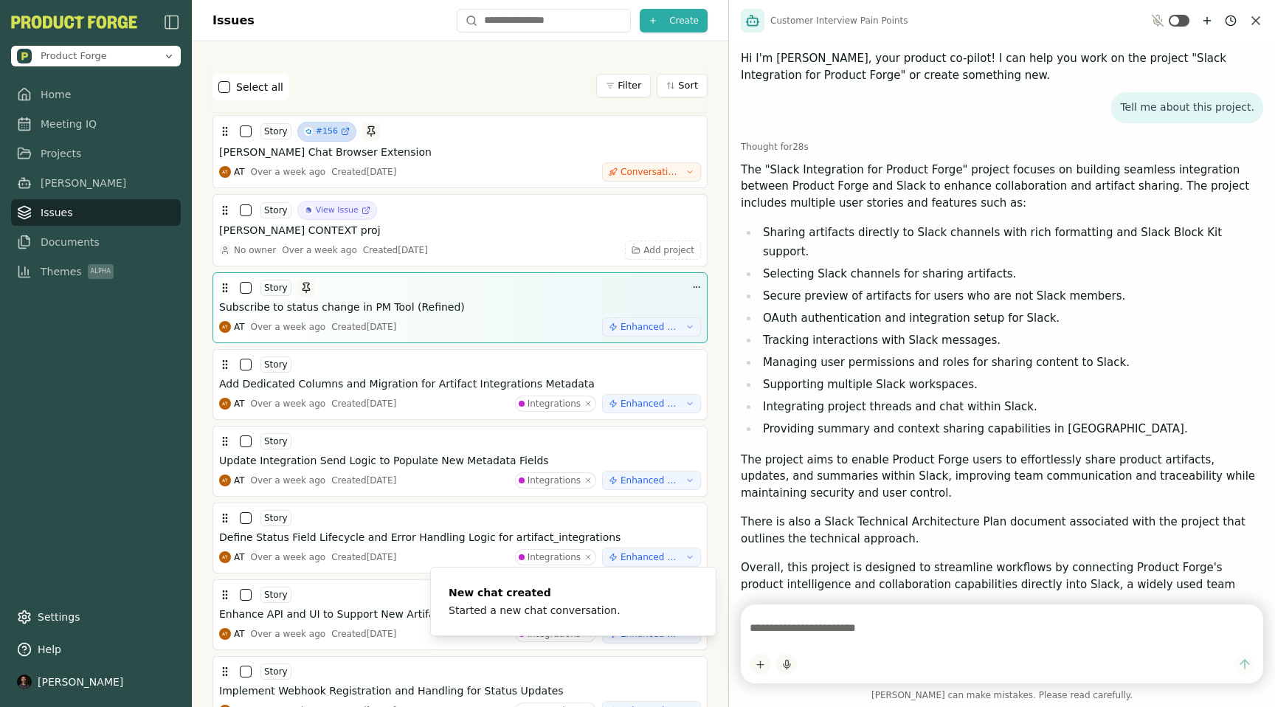
scroll to position [28, 0]
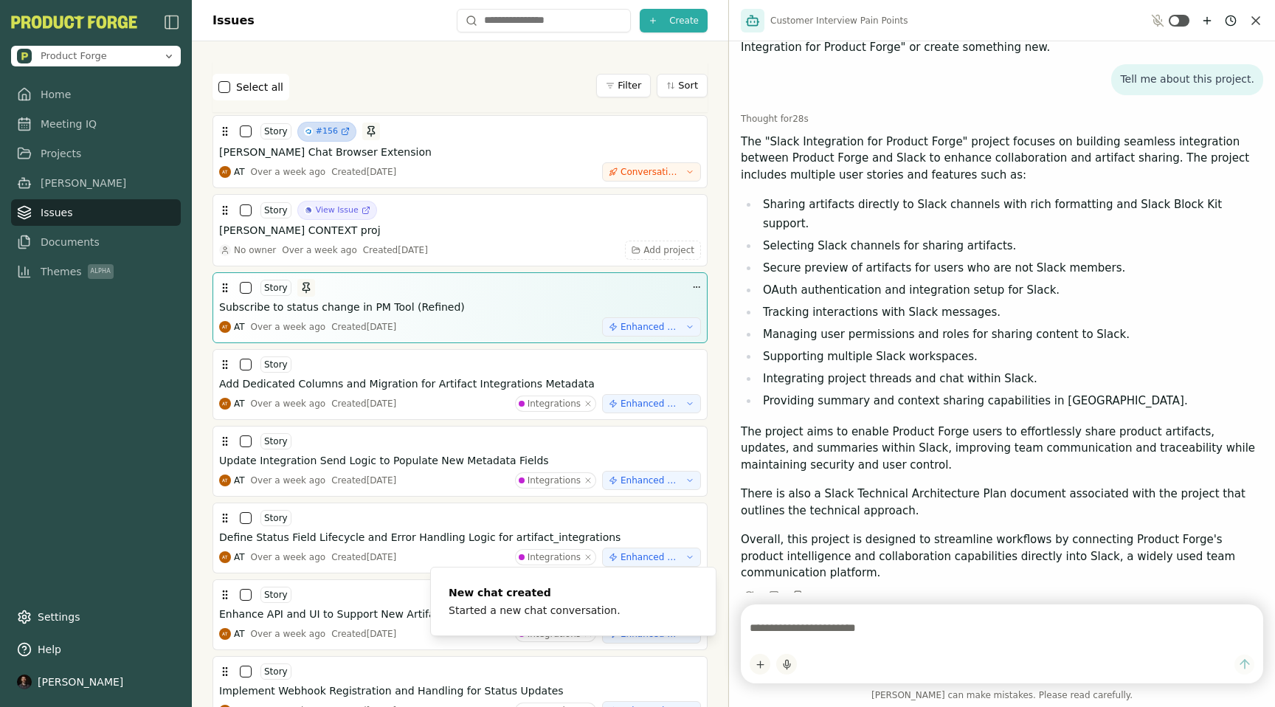
click at [354, 309] on h3 "Subscribe to status change in PM Tool (Refined)" at bounding box center [342, 307] width 246 height 15
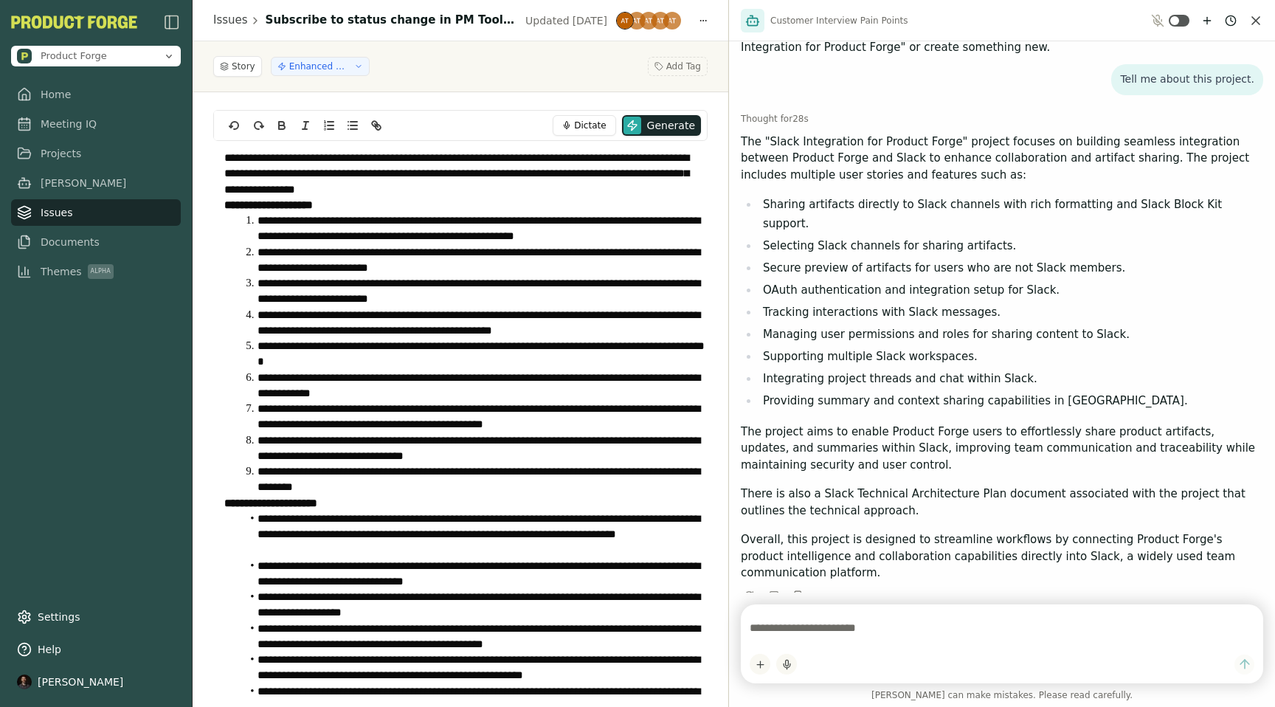
click at [1258, 22] on icon "Close chat" at bounding box center [1256, 20] width 7 height 7
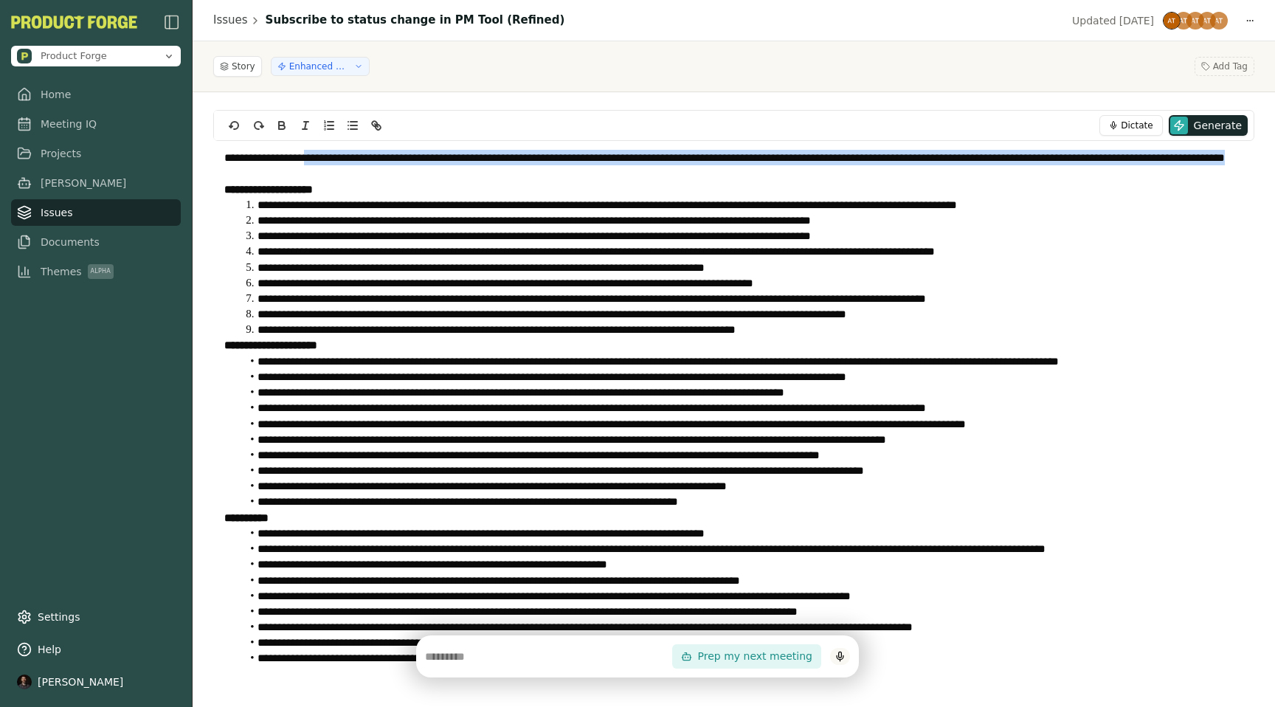
drag, startPoint x: 313, startPoint y: 161, endPoint x: 338, endPoint y: 169, distance: 26.4
click at [338, 169] on p "**********" at bounding box center [733, 166] width 1019 height 32
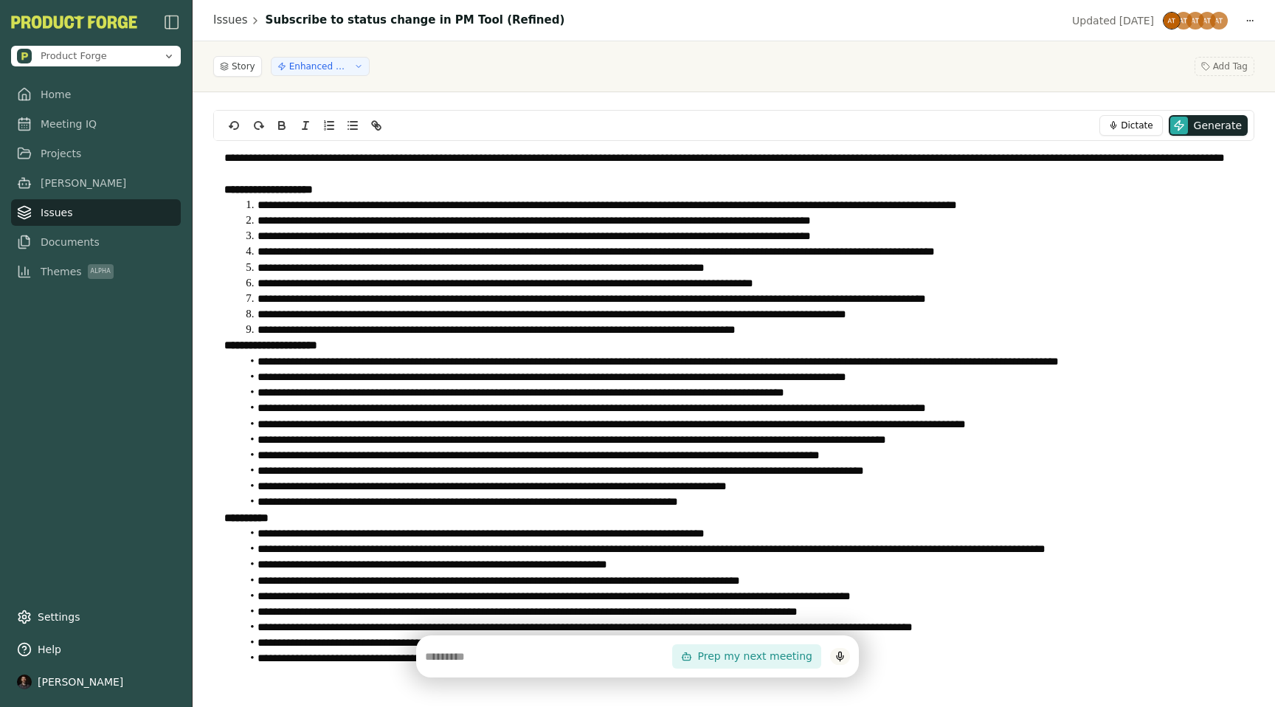
click at [278, 207] on li "**********" at bounding box center [742, 205] width 1003 height 16
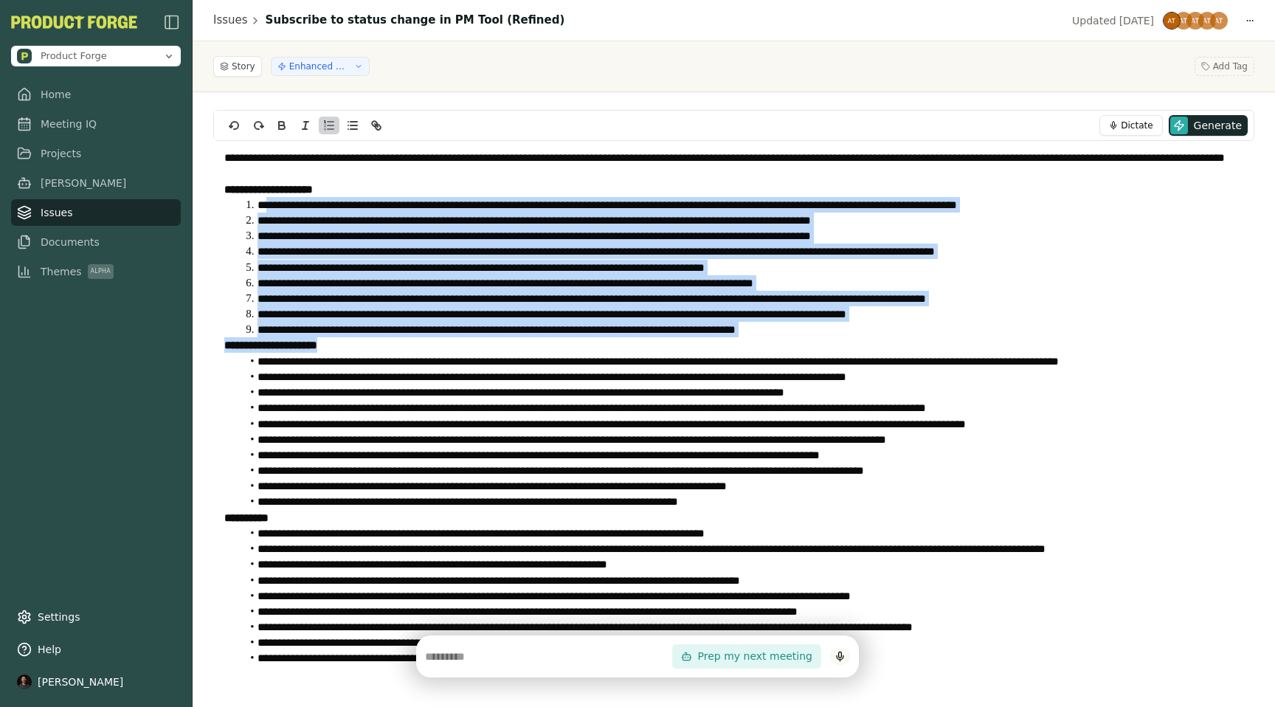
drag, startPoint x: 272, startPoint y: 199, endPoint x: 394, endPoint y: 340, distance: 186.8
click at [394, 340] on div "**********" at bounding box center [733, 416] width 1041 height 550
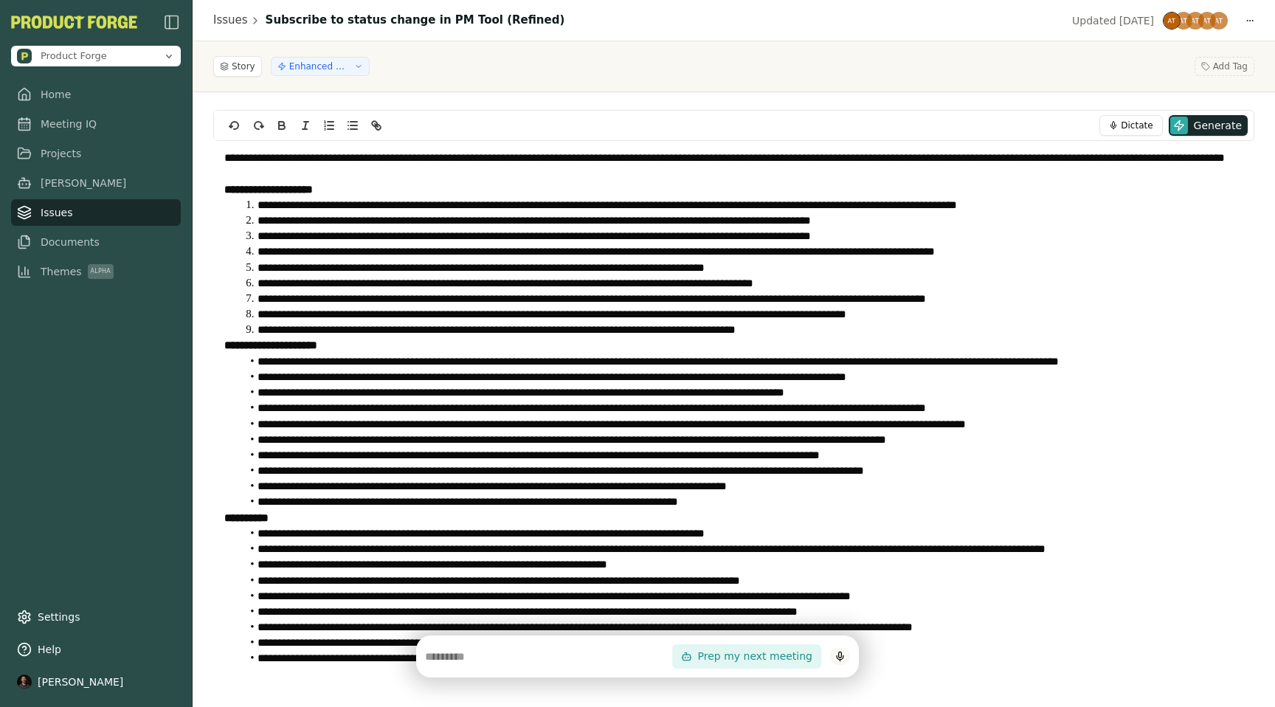
click at [326, 361] on li "**********" at bounding box center [742, 362] width 1003 height 16
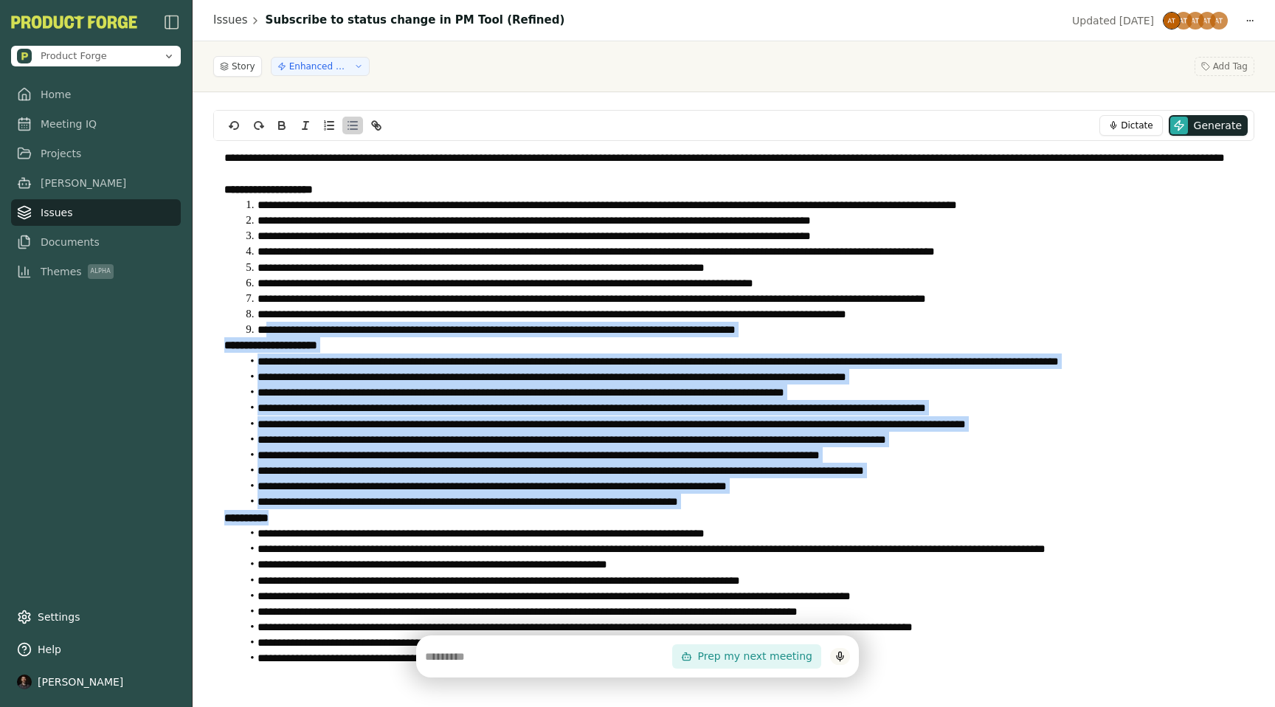
drag, startPoint x: 267, startPoint y: 338, endPoint x: 349, endPoint y: 517, distance: 196.5
click at [349, 517] on div "**********" at bounding box center [733, 416] width 1041 height 550
click at [328, 490] on li "**********" at bounding box center [742, 486] width 1003 height 16
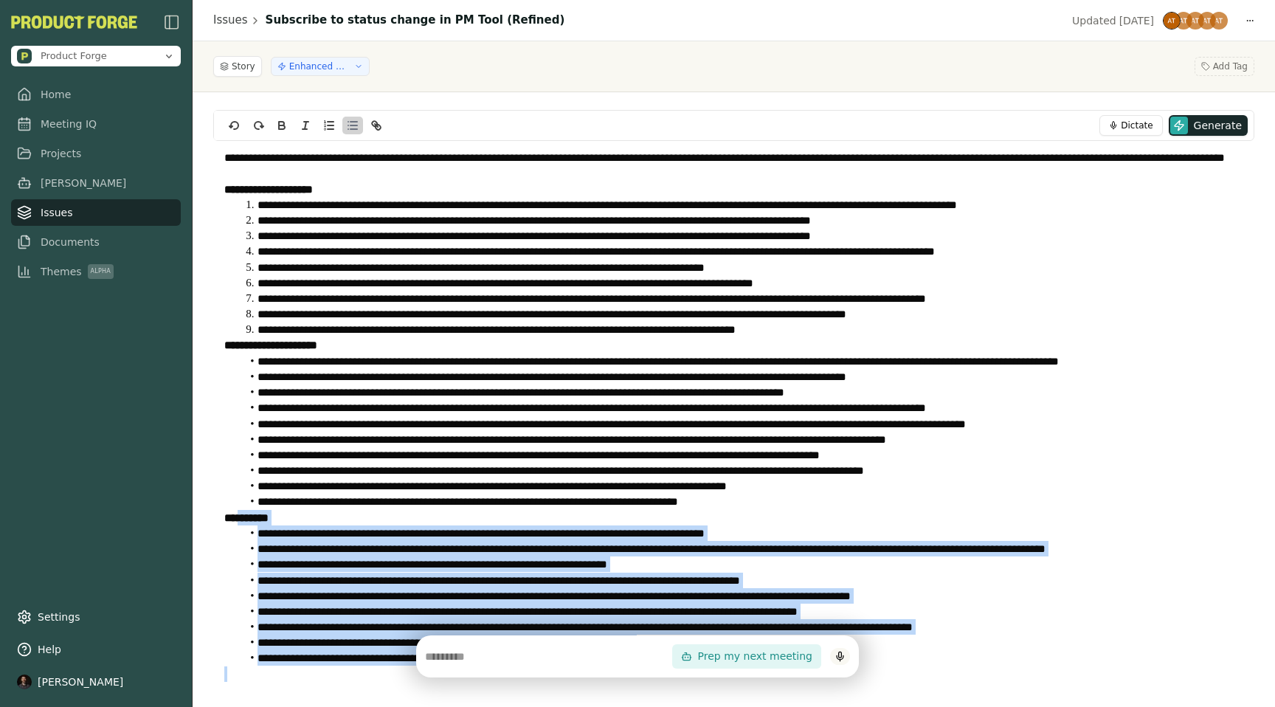
drag, startPoint x: 242, startPoint y: 526, endPoint x: 351, endPoint y: 683, distance: 190.4
click at [351, 682] on div "**********" at bounding box center [733, 416] width 1041 height 550
click at [345, 661] on li "**********" at bounding box center [742, 658] width 1003 height 16
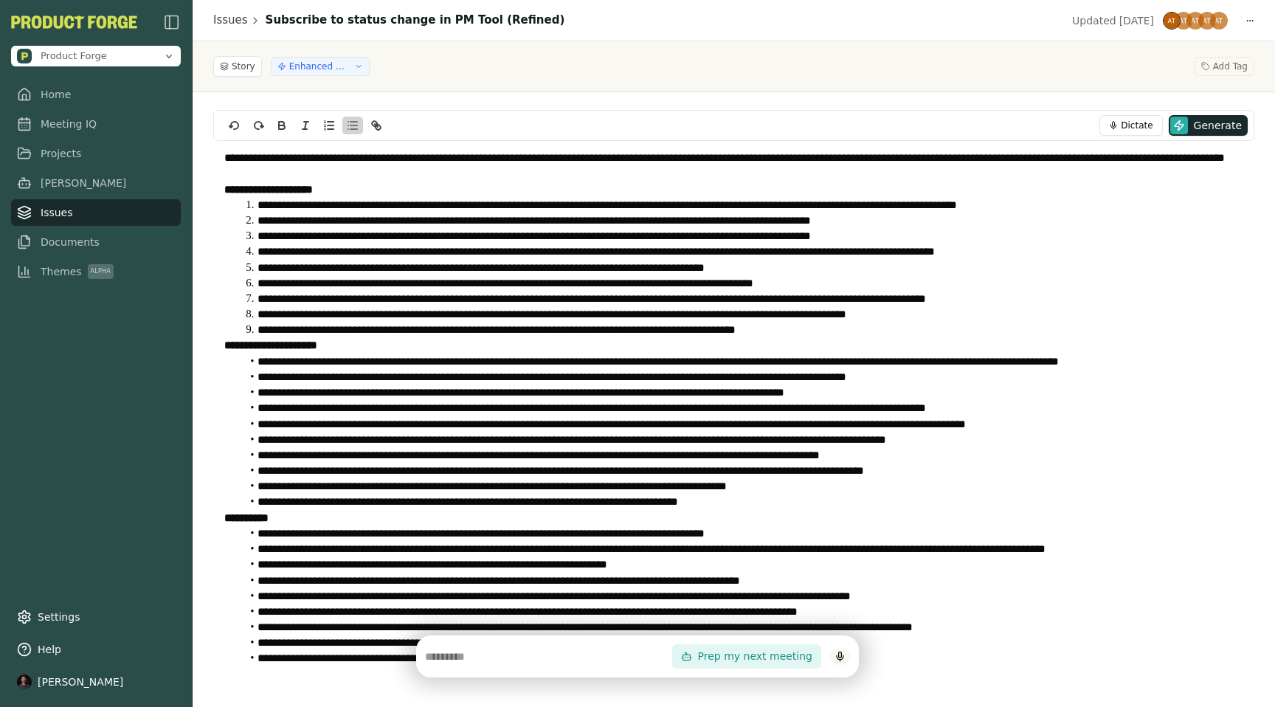
click at [326, 228] on li "**********" at bounding box center [742, 236] width 1003 height 16
click at [66, 130] on span "Meeting IQ" at bounding box center [69, 124] width 56 height 15
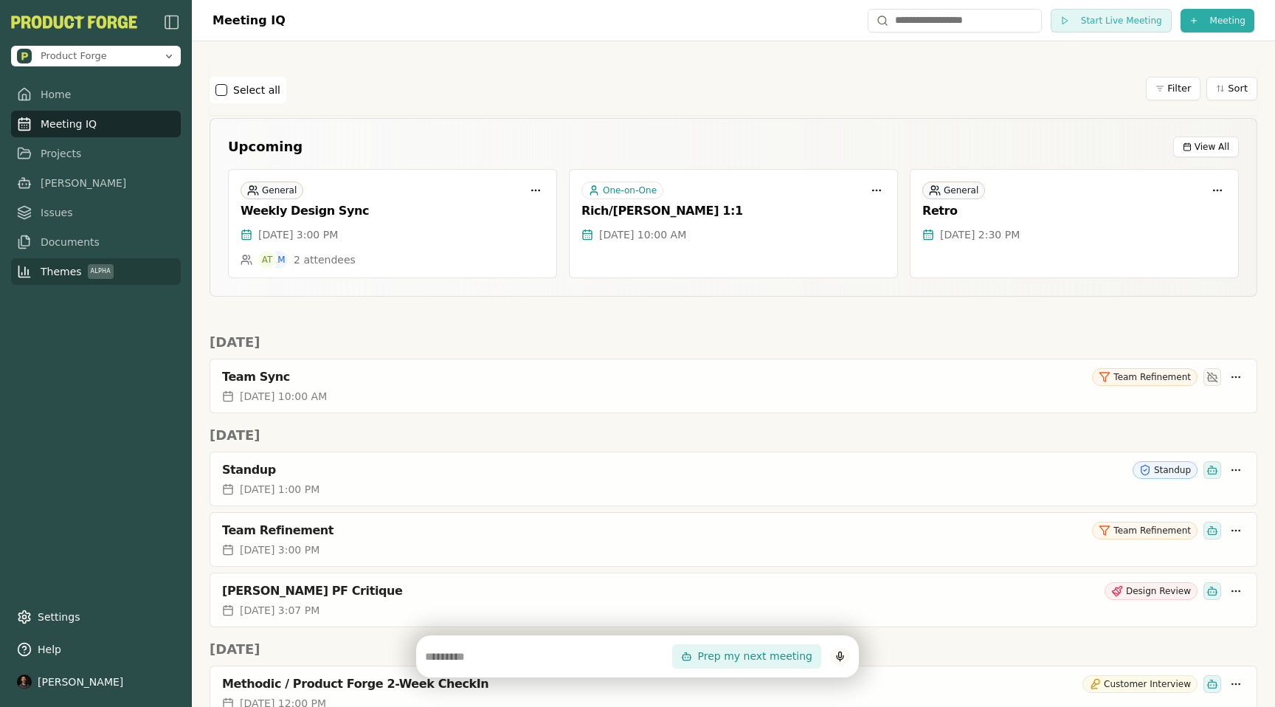
click at [58, 269] on span "Themes Alpha" at bounding box center [77, 271] width 73 height 15
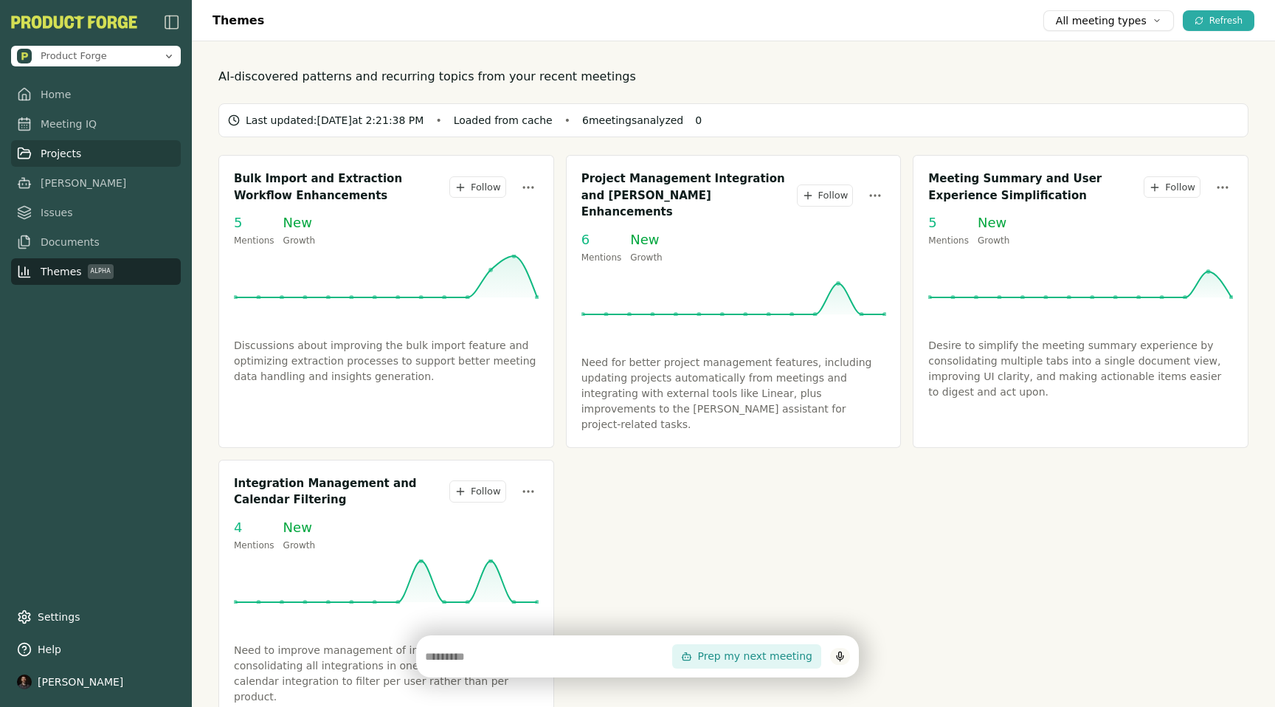
click at [97, 152] on link "Projects" at bounding box center [96, 153] width 170 height 27
